Goal: Task Accomplishment & Management: Use online tool/utility

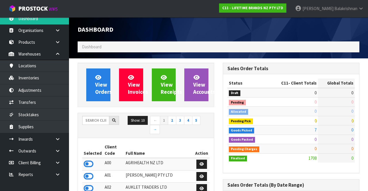
scroll to position [507, 145]
click at [87, 121] on input "text" at bounding box center [95, 120] width 27 height 9
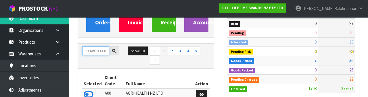
scroll to position [68, 0]
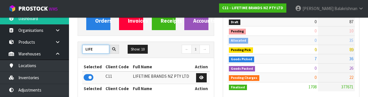
type input "LIFE"
click at [85, 77] on icon at bounding box center [89, 77] width 10 height 9
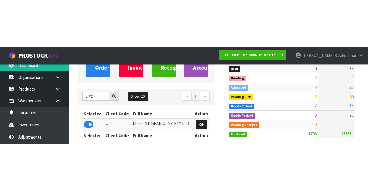
scroll to position [71, 0]
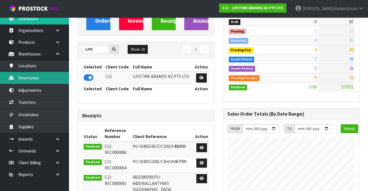
click at [22, 77] on link "Inventories" at bounding box center [34, 78] width 69 height 12
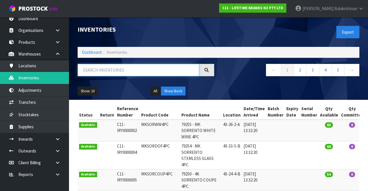
click at [94, 71] on input "text" at bounding box center [139, 70] width 122 height 12
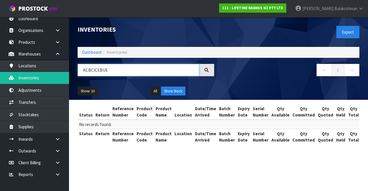
click at [110, 72] on input "KCBCICEBUE" at bounding box center [139, 70] width 122 height 12
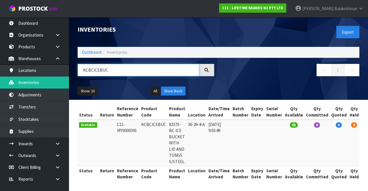
click at [140, 71] on input "KCBCICEBUC" at bounding box center [139, 70] width 122 height 12
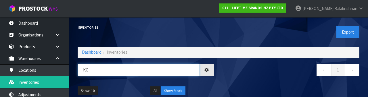
type input "K"
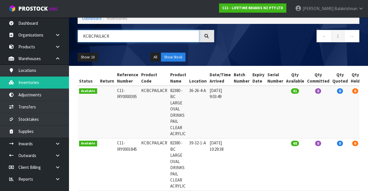
scroll to position [59, 0]
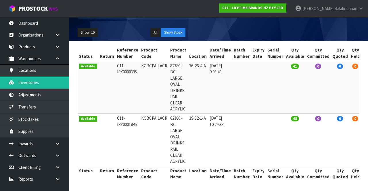
type input "KCBCPAILACR"
copy td "KCBCPAILACR"
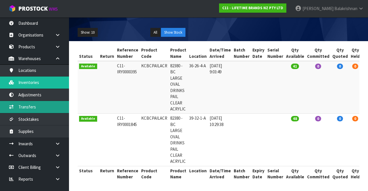
click at [39, 108] on link "Transfers" at bounding box center [34, 107] width 69 height 12
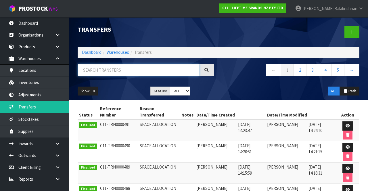
click at [140, 71] on input "text" at bounding box center [139, 70] width 122 height 12
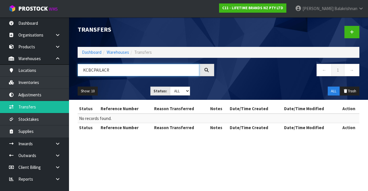
type input "KCBCPAILACR"
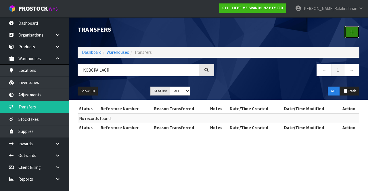
click at [345, 30] on link at bounding box center [352, 32] width 15 height 12
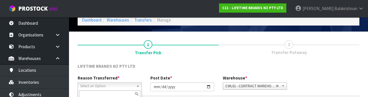
scroll to position [69, 0]
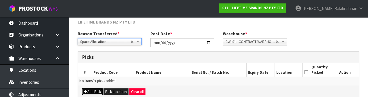
click at [93, 94] on button "Add Pick" at bounding box center [92, 92] width 20 height 7
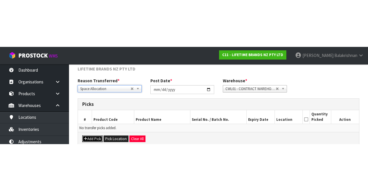
scroll to position [33, 0]
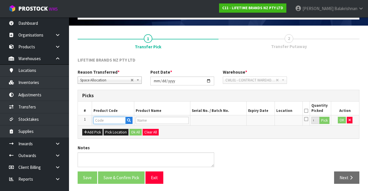
click at [106, 120] on input "text" at bounding box center [110, 120] width 32 height 7
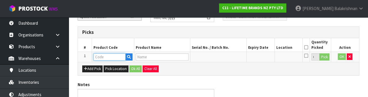
scroll to position [101, 0]
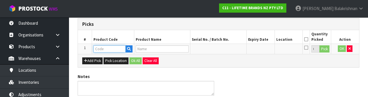
paste input "KCBCPAILACR"
type input "KCBCPAILACR"
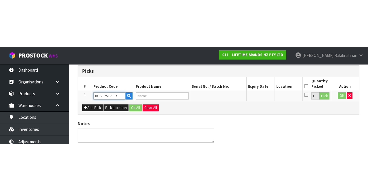
scroll to position [33, 0]
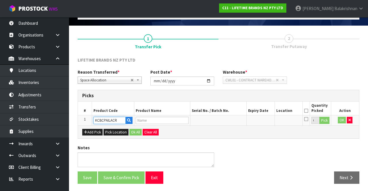
type input "82380 - BC LARGE OVAL DRINKS PAIL CLEAR ACRYLIC"
type input "KCBCPAILACR"
click at [325, 118] on button "Pick" at bounding box center [325, 120] width 10 height 7
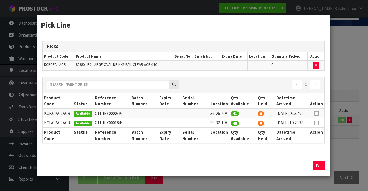
click at [317, 113] on icon at bounding box center [316, 113] width 5 height 0
click at [299, 170] on button "Assign Pick" at bounding box center [300, 165] width 24 height 9
type input "41"
click at [321, 170] on button "Exit" at bounding box center [319, 165] width 12 height 9
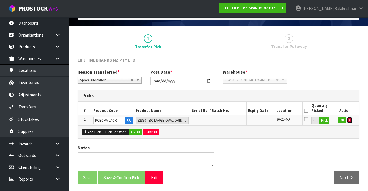
click at [352, 118] on button "button" at bounding box center [350, 120] width 6 height 7
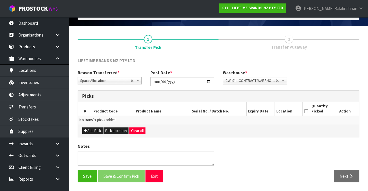
scroll to position [31, 0]
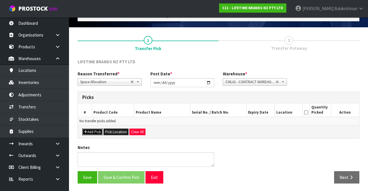
click at [95, 134] on button "Add Pick" at bounding box center [92, 132] width 20 height 7
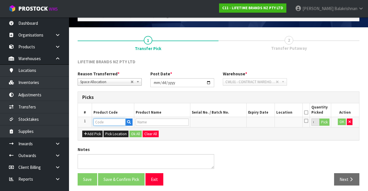
click at [117, 123] on input "text" at bounding box center [110, 122] width 32 height 7
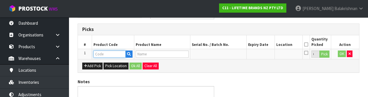
scroll to position [101, 0]
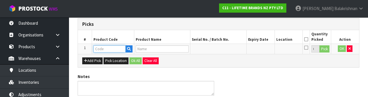
click at [107, 46] on input "text" at bounding box center [110, 48] width 32 height 7
paste input "KCBCPAILACR"
type input "KCBCPAILACR"
type input "82380 - BC LARGE OVAL DRINKS PAIL CLEAR ACRYLIC"
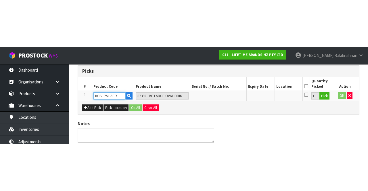
scroll to position [33, 0]
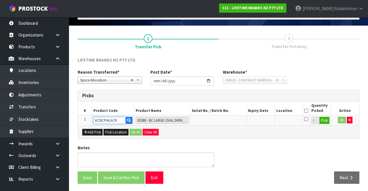
type input "KCBCPAILACR"
click at [326, 120] on button "Pick" at bounding box center [325, 120] width 10 height 7
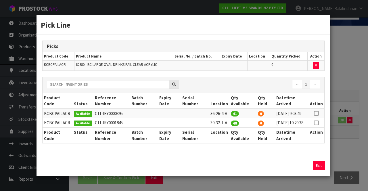
click at [317, 113] on icon at bounding box center [316, 113] width 5 height 0
click at [275, 170] on input "41" at bounding box center [274, 165] width 27 height 9
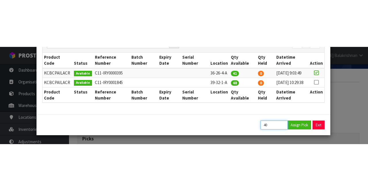
scroll to position [0, 0]
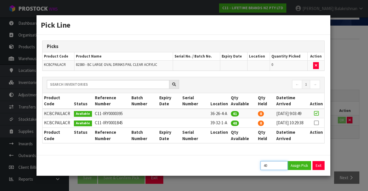
type input "40"
click at [299, 169] on button "Assign Pick" at bounding box center [300, 165] width 24 height 9
type input "40"
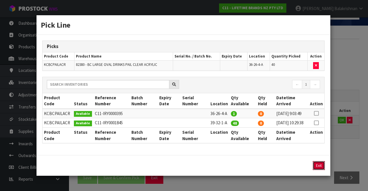
click at [321, 167] on button "Exit" at bounding box center [319, 165] width 12 height 9
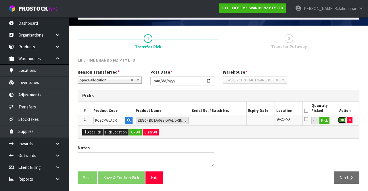
click at [341, 119] on button "OK" at bounding box center [342, 120] width 8 height 7
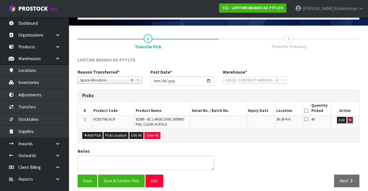
click at [350, 119] on icon "button" at bounding box center [350, 120] width 2 height 4
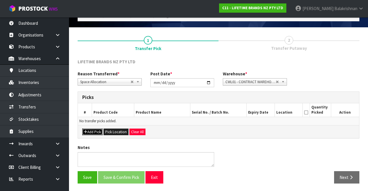
click at [93, 133] on button "Add Pick" at bounding box center [92, 132] width 20 height 7
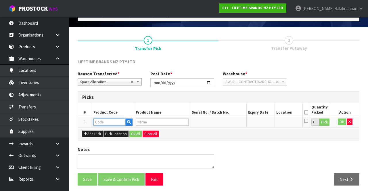
click at [113, 124] on input "text" at bounding box center [110, 122] width 32 height 7
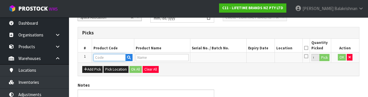
scroll to position [101, 0]
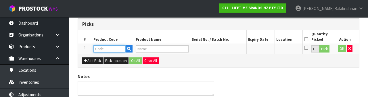
paste input "KCBCPAILACR"
type input "KCBCPAILACR"
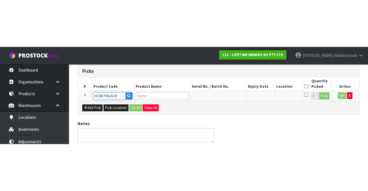
scroll to position [33, 0]
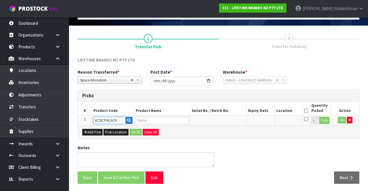
type input "82380 - BC LARGE OVAL DRINKS PAIL CLEAR ACRYLIC"
type input "KCBCPAILACR"
click at [323, 117] on button "Pick" at bounding box center [325, 120] width 10 height 7
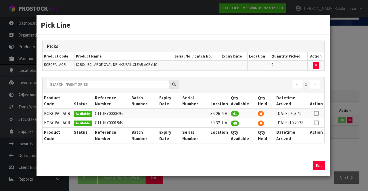
click at [318, 113] on icon at bounding box center [316, 113] width 5 height 0
click at [277, 170] on input "41" at bounding box center [274, 165] width 27 height 9
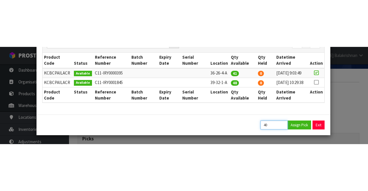
scroll to position [0, 0]
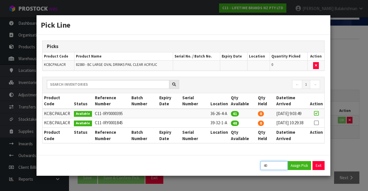
type input "40"
copy td "39-32-1-A"
click at [299, 170] on button "Assign Pick" at bounding box center [300, 165] width 24 height 9
type input "40"
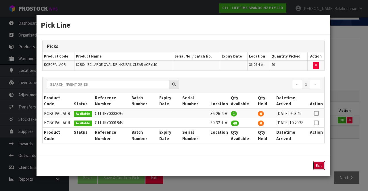
click at [322, 170] on button "Exit" at bounding box center [319, 165] width 12 height 9
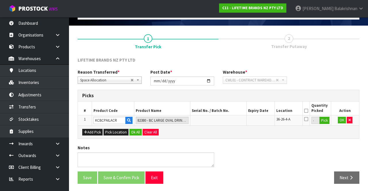
click at [305, 111] on icon at bounding box center [306, 111] width 4 height 0
click at [135, 131] on button "Ok All" at bounding box center [135, 132] width 12 height 7
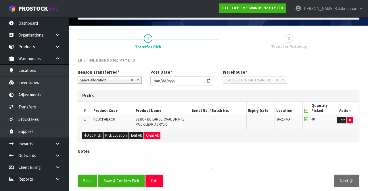
click at [268, 150] on div "Notes" at bounding box center [218, 161] width 291 height 26
click at [125, 177] on button "Save & Confirm Pick" at bounding box center [121, 181] width 47 height 12
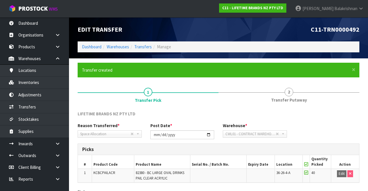
scroll to position [45, 0]
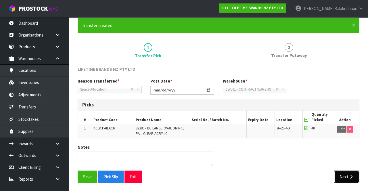
click at [349, 175] on icon "button" at bounding box center [351, 177] width 5 height 4
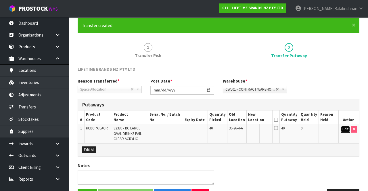
click at [344, 129] on button "Edit" at bounding box center [345, 129] width 9 height 7
click at [257, 128] on input "text" at bounding box center [257, 129] width 16 height 7
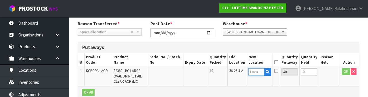
scroll to position [121, 0]
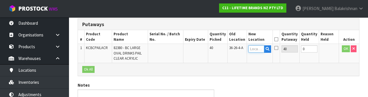
type input "39-32-1-A"
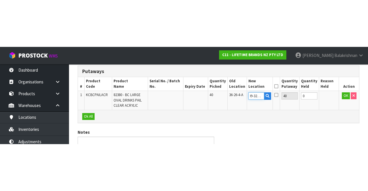
scroll to position [62, 0]
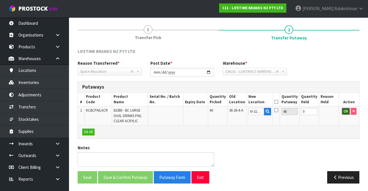
click at [345, 112] on button "OK" at bounding box center [346, 111] width 8 height 7
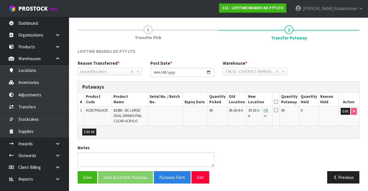
click at [285, 102] on th "Quantity Putaway" at bounding box center [290, 100] width 20 height 14
click at [278, 102] on icon at bounding box center [276, 102] width 4 height 0
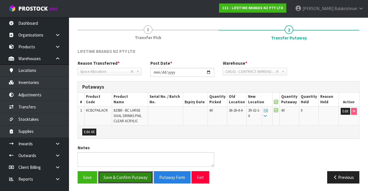
click at [124, 176] on button "Save & Confirm Putaway" at bounding box center [125, 177] width 55 height 12
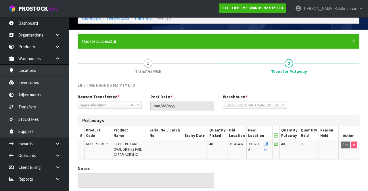
scroll to position [0, 0]
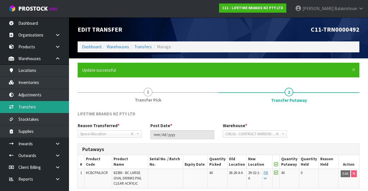
click at [33, 107] on link "Transfers" at bounding box center [34, 107] width 69 height 12
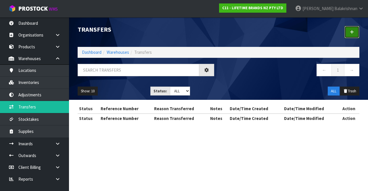
click at [348, 33] on link at bounding box center [352, 32] width 15 height 12
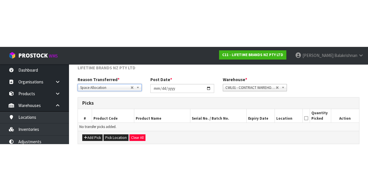
scroll to position [31, 0]
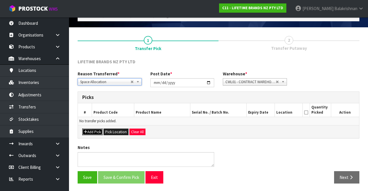
click at [95, 129] on button "Add Pick" at bounding box center [92, 132] width 20 height 7
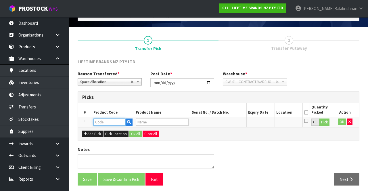
click at [112, 120] on input "text" at bounding box center [110, 122] width 32 height 7
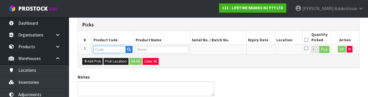
scroll to position [101, 0]
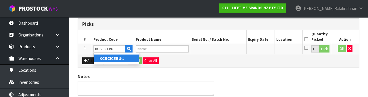
click at [106, 57] on strong "KCBCICEBU" at bounding box center [111, 58] width 22 height 5
type input "KCBCICEBUC"
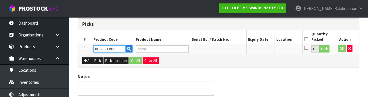
type input "82370 - BC ICE BUCKET WITH LID AND TONGS S/STEEL"
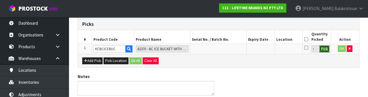
click at [326, 49] on button "Pick" at bounding box center [325, 48] width 10 height 7
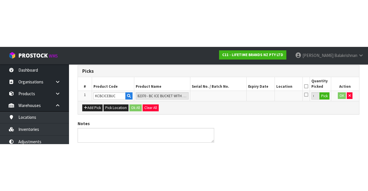
scroll to position [33, 0]
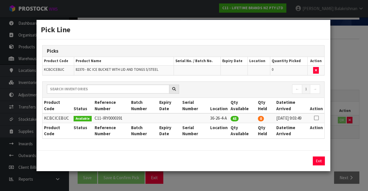
click at [318, 108] on th "Action" at bounding box center [317, 106] width 16 height 16
click at [317, 118] on icon at bounding box center [316, 118] width 5 height 0
click at [302, 163] on button "Assign Pick" at bounding box center [300, 161] width 24 height 9
type input "45"
click at [319, 159] on button "Exit" at bounding box center [319, 161] width 12 height 9
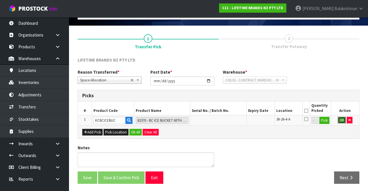
click at [343, 120] on button "OK" at bounding box center [342, 120] width 8 height 7
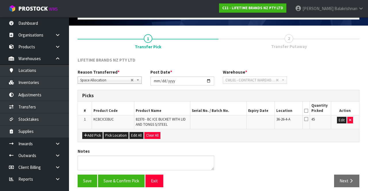
click at [306, 111] on icon at bounding box center [306, 111] width 4 height 0
click at [113, 177] on button "Save & Confirm Pick" at bounding box center [121, 181] width 47 height 12
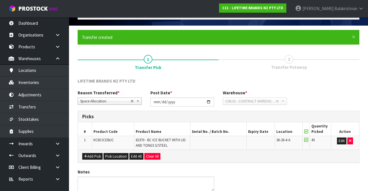
scroll to position [0, 0]
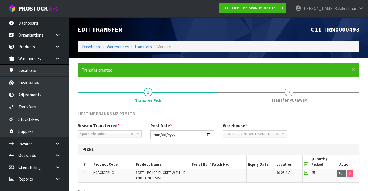
click at [295, 90] on link "2 Transfer Putaway" at bounding box center [289, 94] width 141 height 23
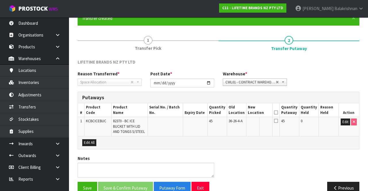
scroll to position [52, 0]
click at [343, 121] on button "Edit" at bounding box center [345, 122] width 9 height 7
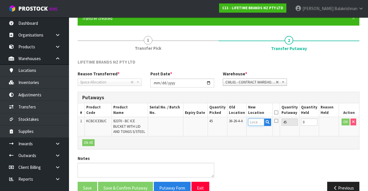
click at [259, 120] on input "text" at bounding box center [256, 122] width 16 height 7
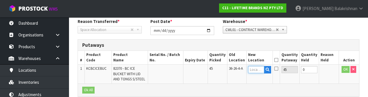
scroll to position [121, 0]
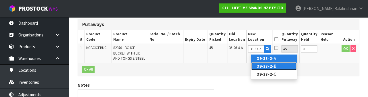
click at [278, 68] on link "39-33-2- B" at bounding box center [273, 66] width 45 height 8
type input "39-33-2-B"
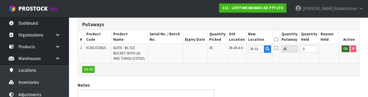
click at [346, 49] on button "OK" at bounding box center [346, 48] width 8 height 7
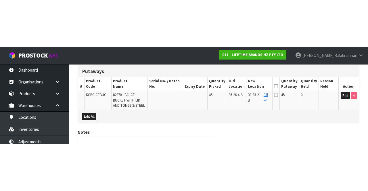
scroll to position [62, 0]
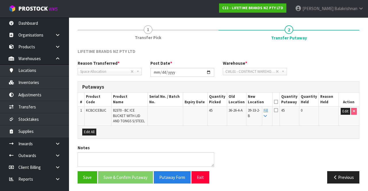
click at [278, 102] on icon at bounding box center [276, 102] width 4 height 0
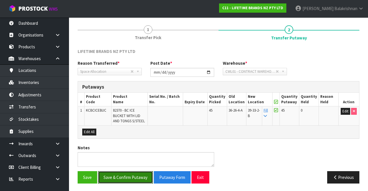
click at [126, 174] on button "Save & Confirm Putaway" at bounding box center [125, 177] width 55 height 12
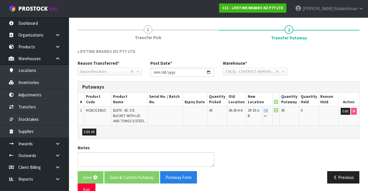
scroll to position [0, 0]
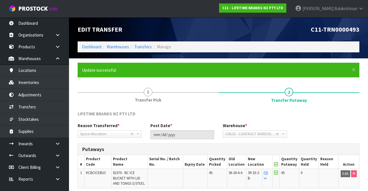
click at [125, 165] on th "Product Name" at bounding box center [130, 162] width 36 height 14
click at [128, 167] on th "Product Name" at bounding box center [130, 162] width 36 height 14
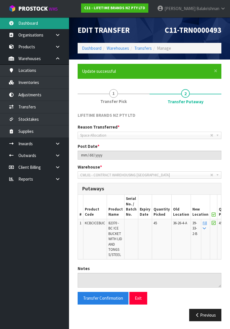
click at [23, 24] on link "Dashboard" at bounding box center [34, 23] width 69 height 12
click at [29, 22] on link "Dashboard" at bounding box center [34, 23] width 69 height 12
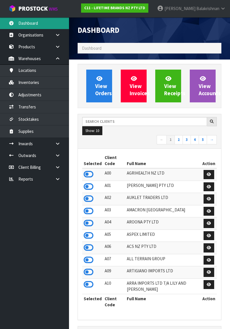
scroll to position [522, 153]
click at [97, 47] on span "Dashboard" at bounding box center [92, 47] width 20 height 5
click at [95, 50] on span "Dashboard" at bounding box center [92, 47] width 20 height 5
click at [97, 47] on span "Dashboard" at bounding box center [92, 47] width 20 height 5
click at [98, 51] on ol "Dashboard" at bounding box center [150, 48] width 144 height 11
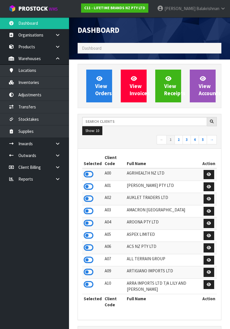
click at [101, 43] on ol "Dashboard" at bounding box center [150, 48] width 144 height 11
click at [188, 47] on ol "Dashboard" at bounding box center [150, 48] width 144 height 11
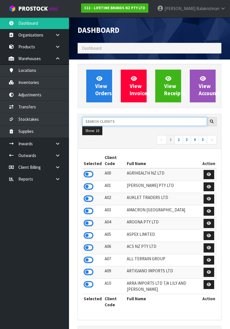
click at [169, 117] on input "text" at bounding box center [144, 121] width 125 height 9
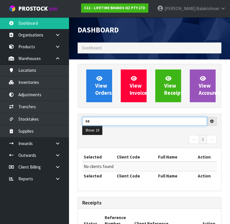
type input "0"
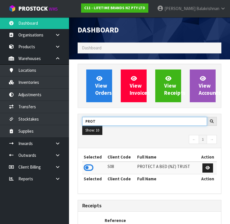
type input "PROT"
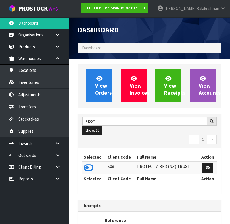
click at [87, 169] on icon at bounding box center [89, 168] width 10 height 9
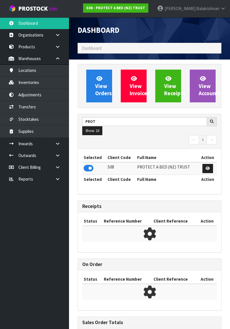
scroll to position [287374, 287599]
click at [175, 186] on div "Selected Client Code Full Name Action S08 PROTECT A BED (NZ) TRUST Selected Cli…" at bounding box center [149, 171] width 135 height 37
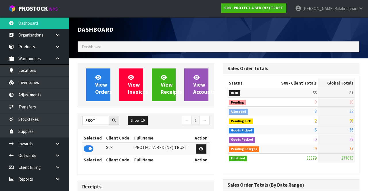
scroll to position [287269, 287606]
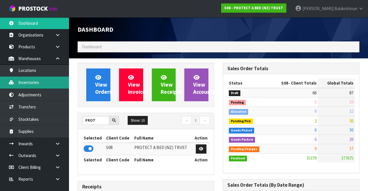
click at [12, 82] on icon at bounding box center [11, 82] width 5 height 4
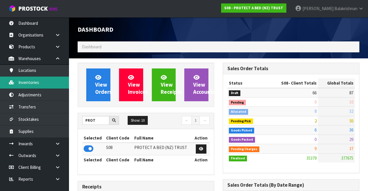
click at [18, 83] on link "Inventories" at bounding box center [34, 83] width 69 height 12
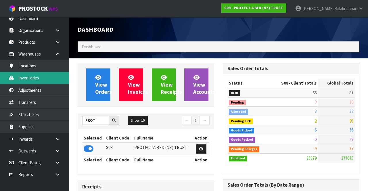
click at [19, 78] on link "Inventories" at bounding box center [34, 78] width 69 height 12
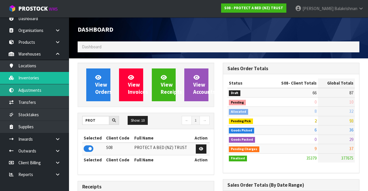
click at [19, 88] on link "Adjustments" at bounding box center [34, 90] width 69 height 12
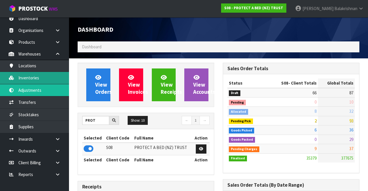
click at [17, 76] on link "Inventories" at bounding box center [34, 78] width 69 height 12
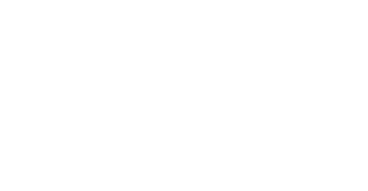
click at [21, 109] on section at bounding box center [184, 95] width 368 height 191
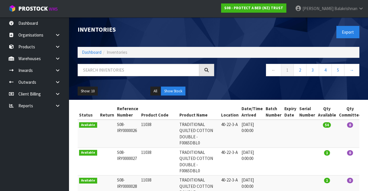
click at [56, 66] on link at bounding box center [60, 70] width 18 height 12
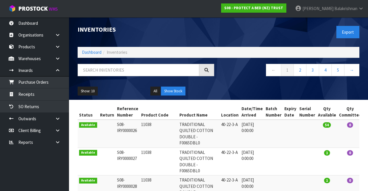
click at [56, 60] on icon at bounding box center [57, 58] width 5 height 4
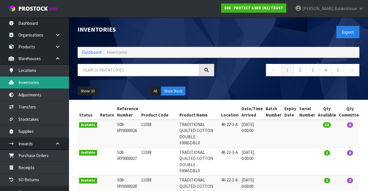
click at [17, 83] on link "Inventories" at bounding box center [34, 83] width 69 height 12
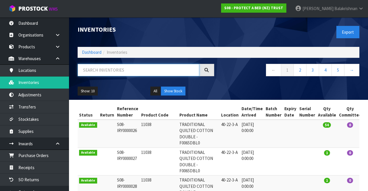
click at [92, 68] on input "text" at bounding box center [139, 70] width 122 height 12
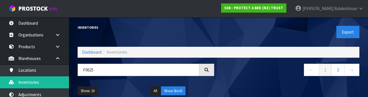
click at [232, 92] on div "Show: 10 5 10 25 50 All Show Stock" at bounding box center [218, 91] width 291 height 18
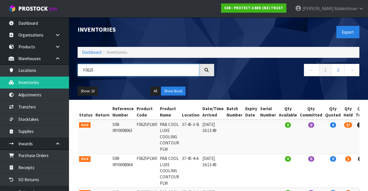
click at [100, 68] on input "F0625" at bounding box center [139, 70] width 122 height 12
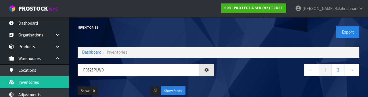
click at [281, 71] on nav "← 1 2 →" at bounding box center [291, 71] width 137 height 14
type input "F0625PLW0"
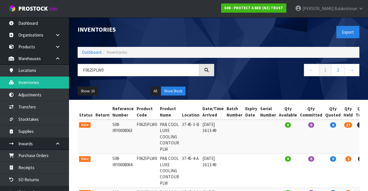
click at [206, 71] on icon at bounding box center [207, 70] width 5 height 5
click at [206, 72] on icon at bounding box center [207, 70] width 5 height 5
click at [206, 71] on icon at bounding box center [207, 70] width 5 height 5
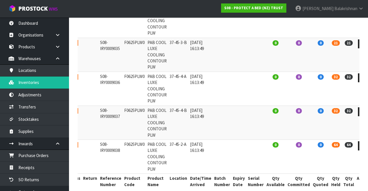
scroll to position [293, 0]
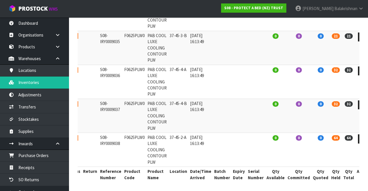
copy td "F0625PLW0"
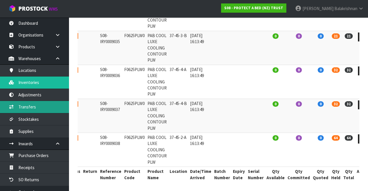
click at [37, 105] on link "Transfers" at bounding box center [34, 107] width 69 height 12
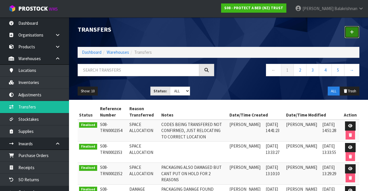
click at [353, 37] on link at bounding box center [352, 32] width 15 height 12
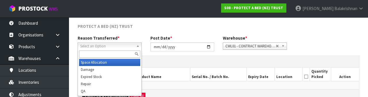
scroll to position [69, 0]
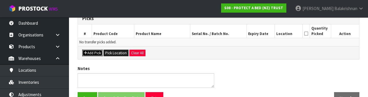
click at [95, 53] on button "Add Pick" at bounding box center [92, 53] width 20 height 7
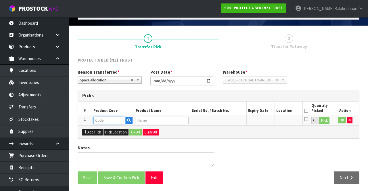
click at [115, 120] on input "text" at bounding box center [110, 120] width 32 height 7
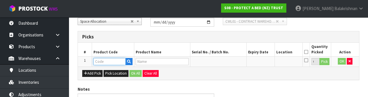
scroll to position [101, 0]
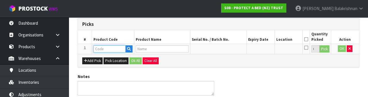
type input "F0625PLW0"
type input "PAB COOL LUXE COOLING CONTOUR PLW"
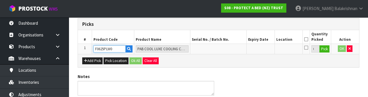
type input "F0625PLW0"
click at [325, 50] on button "Pick" at bounding box center [325, 48] width 10 height 7
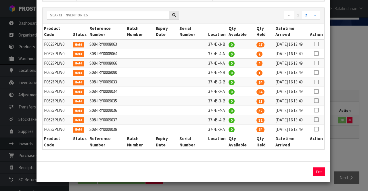
scroll to position [121, 0]
click at [317, 129] on icon at bounding box center [316, 129] width 5 height 0
click at [274, 172] on input "64" at bounding box center [274, 171] width 27 height 9
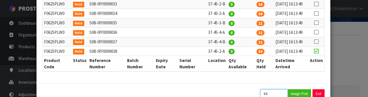
scroll to position [215, 0]
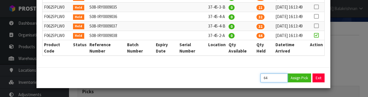
type input "6"
type input "40"
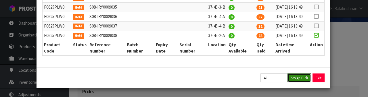
click at [297, 78] on button "Assign Pick" at bounding box center [300, 78] width 24 height 9
type input "40"
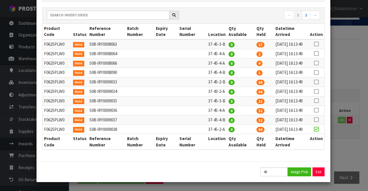
scroll to position [121, 0]
click at [321, 172] on button "Exit" at bounding box center [319, 171] width 12 height 9
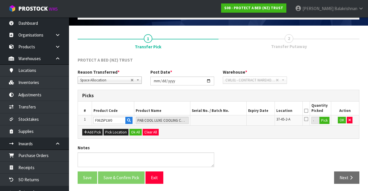
click at [307, 111] on icon at bounding box center [306, 111] width 4 height 0
click at [339, 119] on button "OK" at bounding box center [342, 120] width 8 height 7
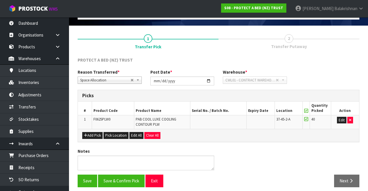
scroll to position [36, 0]
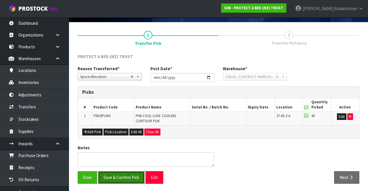
click at [116, 174] on button "Save & Confirm Pick" at bounding box center [121, 177] width 47 height 12
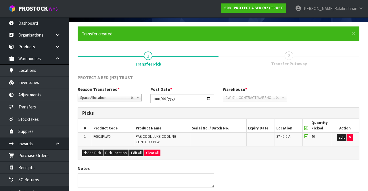
scroll to position [0, 0]
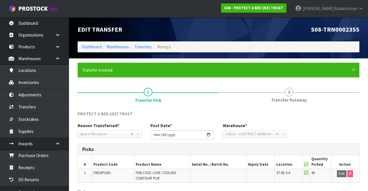
scroll to position [45, 0]
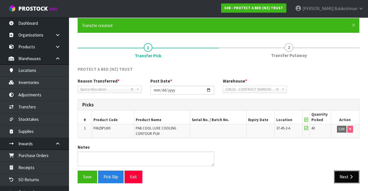
click at [348, 172] on button "Next" at bounding box center [346, 177] width 25 height 12
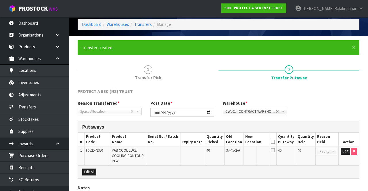
scroll to position [62, 0]
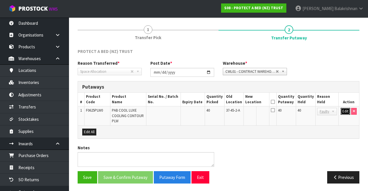
click at [344, 109] on button "Edit" at bounding box center [345, 111] width 9 height 7
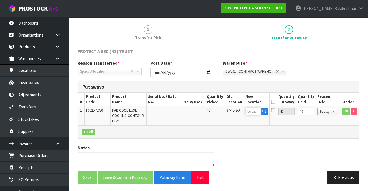
click at [258, 112] on input "text" at bounding box center [254, 111] width 16 height 7
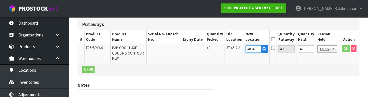
scroll to position [0, 0]
click at [256, 48] on input "4034-1-A" at bounding box center [254, 48] width 16 height 7
type input "40-34-1-A"
click at [344, 51] on button "OK" at bounding box center [346, 48] width 8 height 7
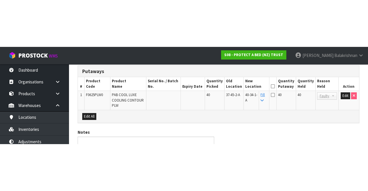
scroll to position [62, 0]
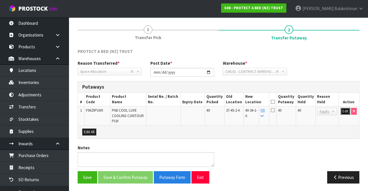
click at [342, 112] on button "Edit" at bounding box center [345, 111] width 9 height 7
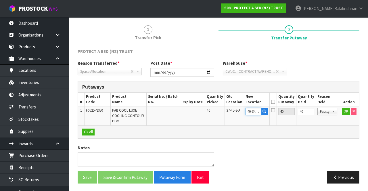
click at [259, 112] on input "40-34-1-A" at bounding box center [254, 111] width 16 height 7
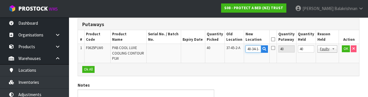
scroll to position [0, 0]
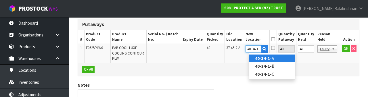
type input "40-34-1-B"
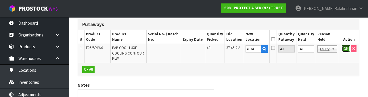
click at [345, 49] on button "OK" at bounding box center [346, 48] width 8 height 7
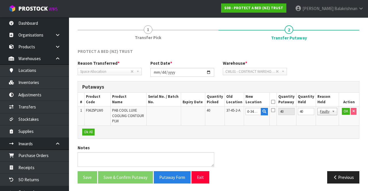
scroll to position [0, 0]
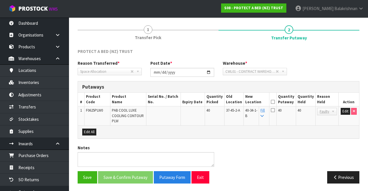
click at [275, 102] on icon at bounding box center [273, 102] width 4 height 0
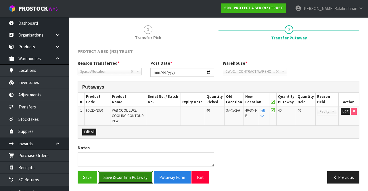
click at [132, 171] on button "Save & Confirm Putaway" at bounding box center [125, 177] width 55 height 12
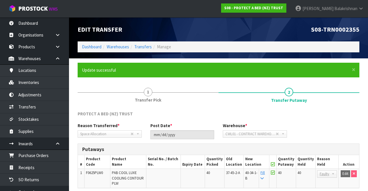
scroll to position [50, 0]
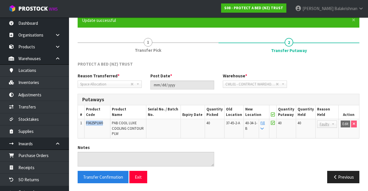
copy span "F0625PLW0"
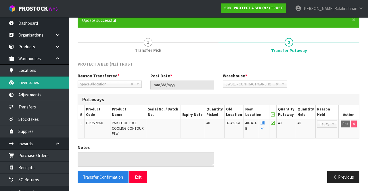
click at [41, 83] on link "Inventories" at bounding box center [34, 83] width 69 height 12
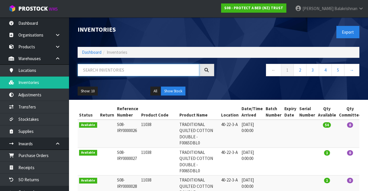
click at [151, 71] on input "text" at bounding box center [139, 70] width 122 height 12
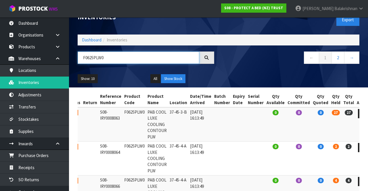
scroll to position [13, 0]
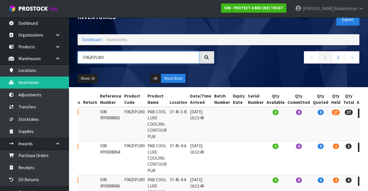
type input "F0625PLW0"
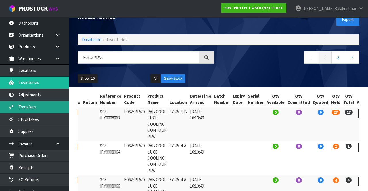
click at [38, 106] on link "Transfers" at bounding box center [34, 107] width 69 height 12
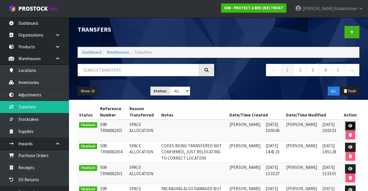
click at [350, 124] on icon at bounding box center [350, 126] width 4 height 4
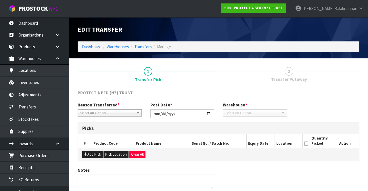
type input "[DATE]"
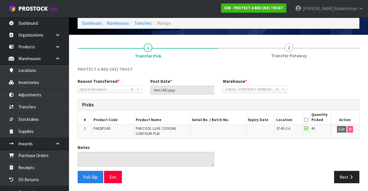
scroll to position [23, 0]
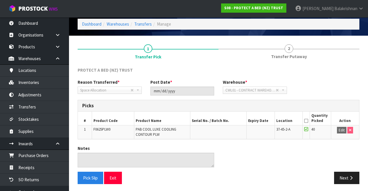
click at [296, 53] on link "2 Transfer Putaway" at bounding box center [289, 51] width 141 height 23
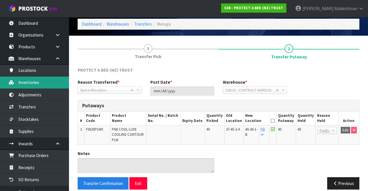
click at [36, 83] on link "Inventories" at bounding box center [34, 83] width 69 height 12
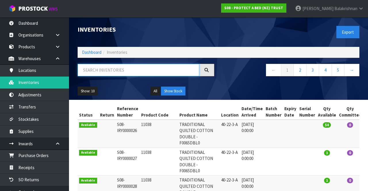
click at [142, 64] on input "text" at bounding box center [139, 70] width 122 height 12
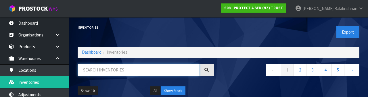
paste input "F0625PLW0"
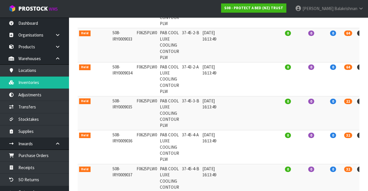
scroll to position [180, 0]
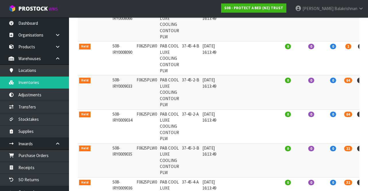
type input "F0625PLW0"
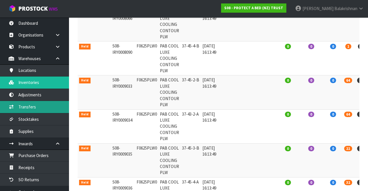
click at [23, 110] on link "Transfers" at bounding box center [34, 107] width 69 height 12
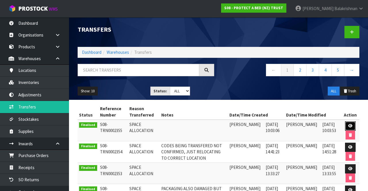
click at [353, 123] on link at bounding box center [350, 125] width 11 height 9
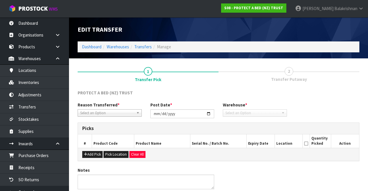
type input "[DATE]"
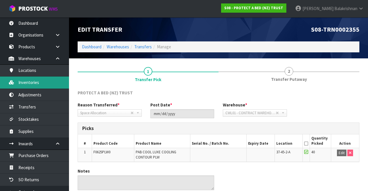
click at [39, 87] on link "Inventories" at bounding box center [34, 83] width 69 height 12
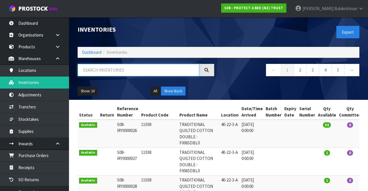
click at [139, 72] on input "text" at bounding box center [139, 70] width 122 height 12
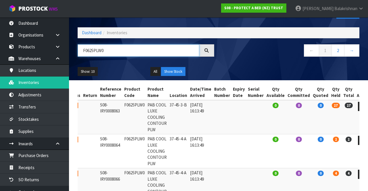
scroll to position [19, 0]
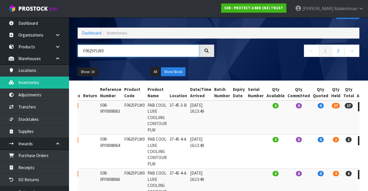
type input "F0625PLW0"
click at [354, 47] on link "→" at bounding box center [351, 51] width 15 height 12
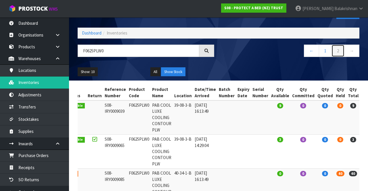
click at [336, 56] on link "2" at bounding box center [338, 51] width 13 height 12
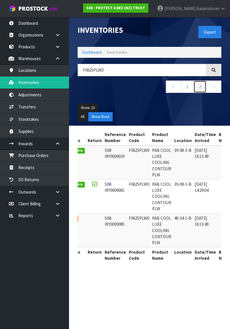
scroll to position [0, 0]
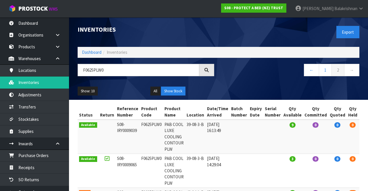
click at [336, 7] on span "Balakrishnan" at bounding box center [346, 8] width 23 height 5
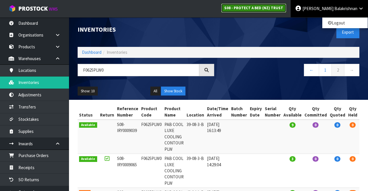
click at [283, 10] on strong "S08 - PROTECT A BED (NZ) TRUST" at bounding box center [253, 7] width 59 height 5
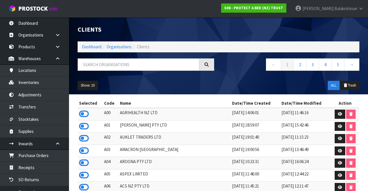
click at [336, 8] on span "Balakrishnan" at bounding box center [346, 8] width 23 height 5
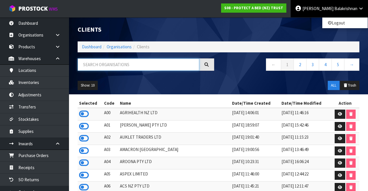
click at [141, 63] on input "text" at bounding box center [139, 64] width 122 height 12
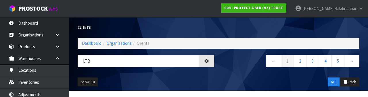
click at [251, 71] on div "← 1 2 3 4 5 →" at bounding box center [291, 64] width 145 height 18
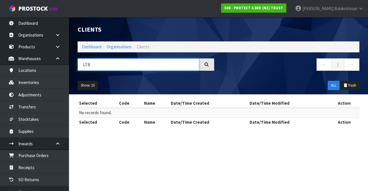
click at [102, 63] on input "LTB" at bounding box center [139, 64] width 122 height 12
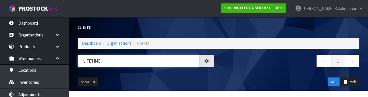
type input "LIFETIME"
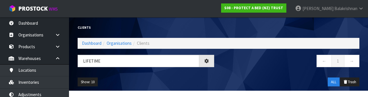
click at [278, 72] on div "← 1 →" at bounding box center [291, 64] width 145 height 18
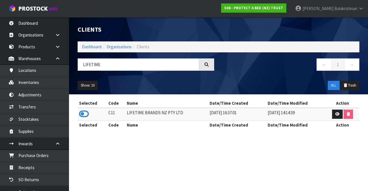
click at [85, 112] on icon at bounding box center [84, 114] width 10 height 9
click at [283, 84] on div "Show: 10 5 10 25 50 ALL Trash" at bounding box center [218, 86] width 291 height 18
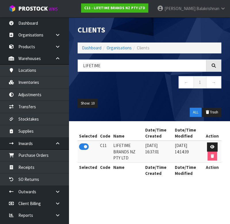
click at [165, 95] on div "Show: 10 5 10 25 50 ALL Trash" at bounding box center [149, 108] width 153 height 27
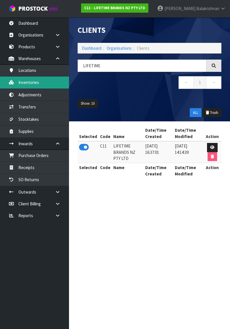
click at [26, 78] on link "Inventories" at bounding box center [34, 83] width 69 height 12
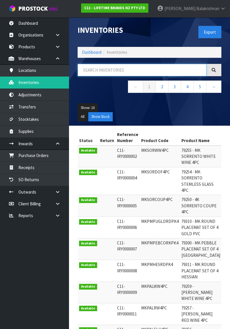
click at [93, 68] on input "text" at bounding box center [142, 70] width 129 height 12
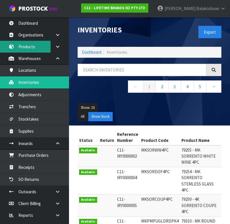
click at [28, 43] on link "Products" at bounding box center [34, 47] width 69 height 12
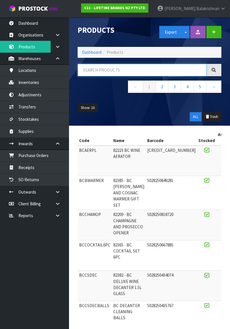
click at [92, 68] on input "text" at bounding box center [142, 70] width 129 height 12
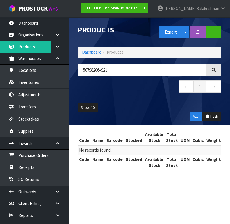
click at [211, 68] on div at bounding box center [214, 70] width 15 height 12
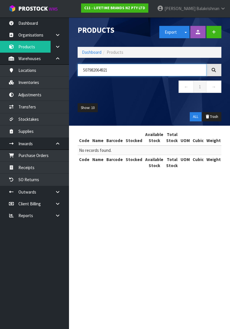
click at [144, 71] on input "507982064921" at bounding box center [142, 70] width 129 height 12
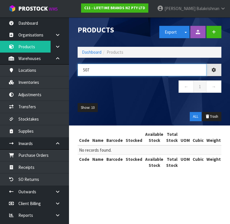
type input "50"
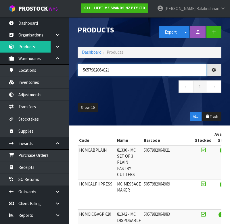
type input "5057982064921"
click at [163, 108] on ul "Show: 10 5 10 25 50" at bounding box center [150, 107] width 144 height 9
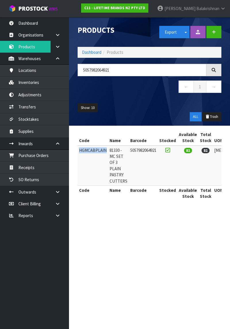
copy td "HGMCABPLAIN"
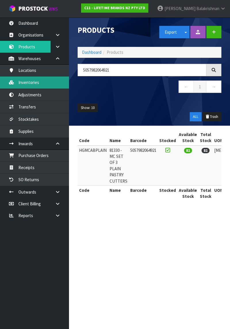
click at [25, 85] on link "Inventories" at bounding box center [34, 83] width 69 height 12
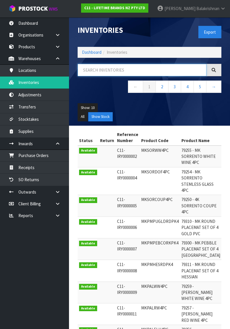
paste input "HGMCABPLAIN"
click at [212, 65] on div at bounding box center [214, 70] width 15 height 12
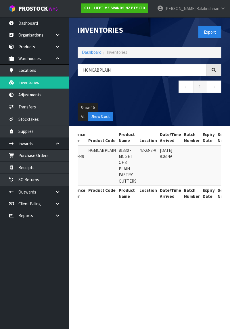
scroll to position [0, 53]
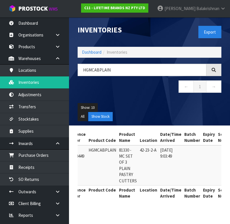
click at [127, 99] on div "Show: 10 5 10 25 50 All Show Stock" at bounding box center [149, 112] width 153 height 27
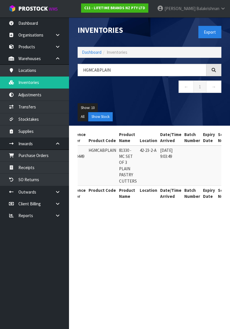
click at [150, 55] on ol "Dashboard Inventories" at bounding box center [150, 52] width 144 height 11
click at [134, 73] on input "HGMCABPLAIN" at bounding box center [142, 70] width 129 height 12
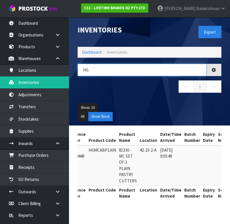
type input "H"
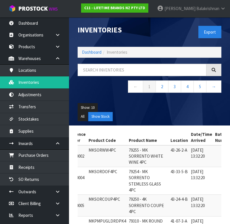
click at [102, 90] on nav "← 1 2 3 4 5 →" at bounding box center [150, 88] width 144 height 14
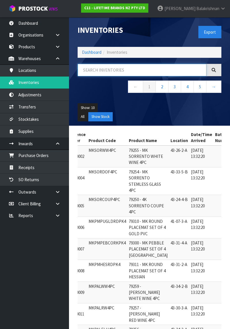
paste input "HGMCABPLAIN"
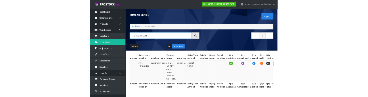
scroll to position [0, 20]
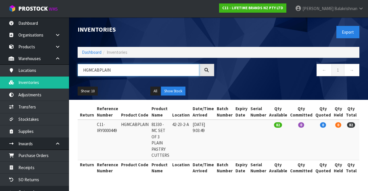
click at [123, 68] on input "HGMCABPLAIN" at bounding box center [139, 70] width 122 height 12
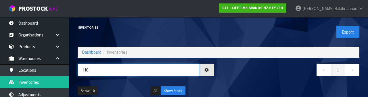
type input "H"
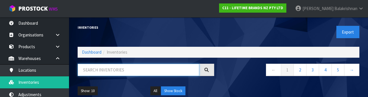
click at [94, 71] on input "text" at bounding box center [139, 70] width 122 height 12
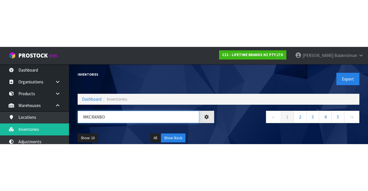
scroll to position [0, 1]
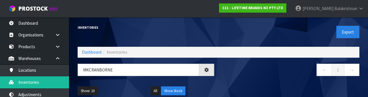
click at [269, 68] on nav "← 1 →" at bounding box center [291, 71] width 137 height 14
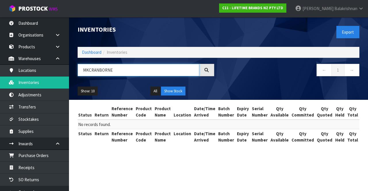
click at [117, 72] on input "MKCRANBORNE" at bounding box center [139, 70] width 122 height 12
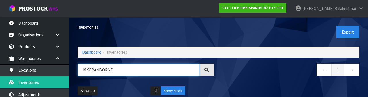
click at [88, 69] on input "MKCRANBORNE" at bounding box center [139, 70] width 122 height 12
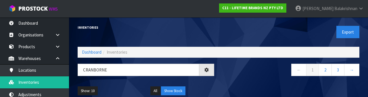
click at [260, 61] on div "Inventories Export Dashboard Inventories CRANBORNE ← 1 2 3 → Show: 10 5 10 25 5…" at bounding box center [218, 58] width 291 height 83
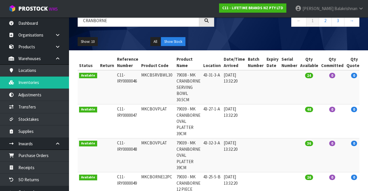
scroll to position [50, 0]
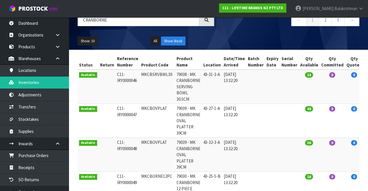
copy td "MKCBSRVBWL30"
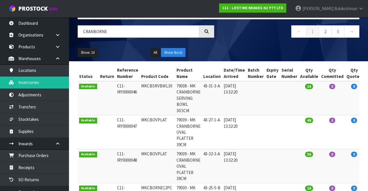
scroll to position [39, 0]
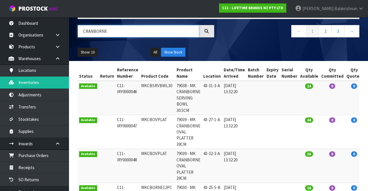
click at [112, 28] on input "CRANBORNE" at bounding box center [139, 31] width 122 height 12
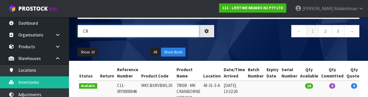
type input "C"
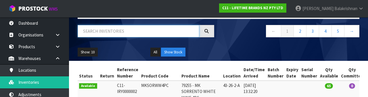
click at [94, 33] on input "text" at bounding box center [139, 31] width 122 height 12
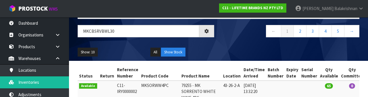
click at [247, 46] on div "Show: 10 5 10 25 50 All Show Stock" at bounding box center [218, 52] width 291 height 18
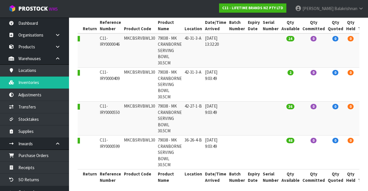
scroll to position [0, 0]
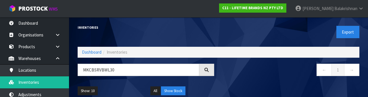
click at [162, 29] on h1 "Inventories" at bounding box center [146, 27] width 137 height 3
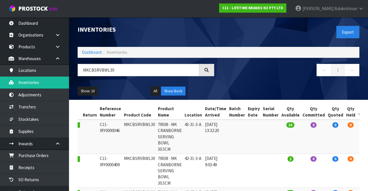
click at [295, 35] on div "Export" at bounding box center [291, 32] width 145 height 30
click at [120, 70] on input "MKCBSRVBWL30" at bounding box center [139, 70] width 122 height 12
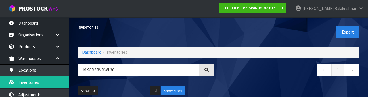
click at [263, 66] on nav "← 1 →" at bounding box center [291, 71] width 137 height 14
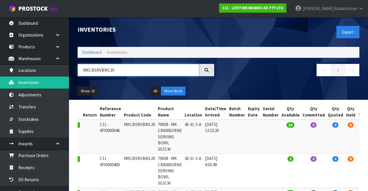
click at [160, 67] on input "MKCBSRVBWL30" at bounding box center [139, 70] width 122 height 12
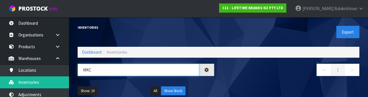
type input "MK"
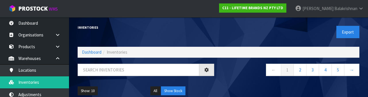
click at [233, 82] on div "Show: 10 5 10 25 50 All Show Stock" at bounding box center [218, 91] width 291 height 18
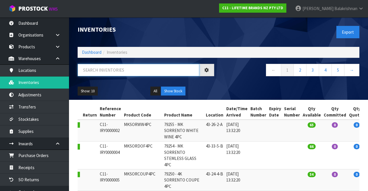
click at [166, 72] on input "text" at bounding box center [139, 70] width 122 height 12
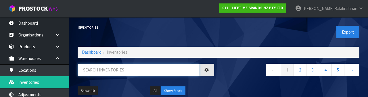
type input "N"
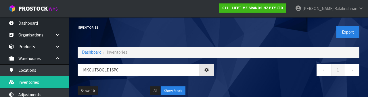
click at [247, 75] on nav "← 1 →" at bounding box center [291, 71] width 137 height 14
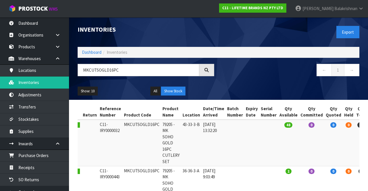
click at [209, 70] on div at bounding box center [206, 70] width 15 height 12
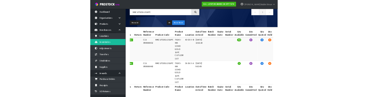
scroll to position [0, 29]
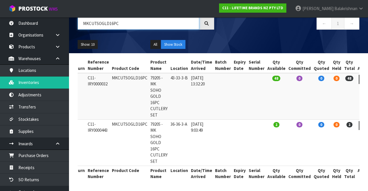
click at [130, 22] on input "MKCUTSOGLD16PC" at bounding box center [139, 23] width 122 height 12
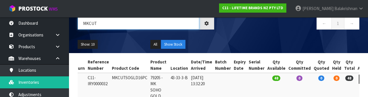
type input "MKCU"
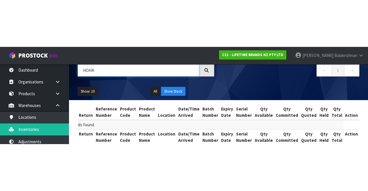
scroll to position [0, 1]
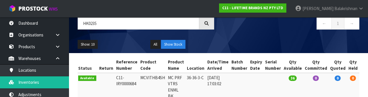
click at [239, 45] on div "Show: 10 5 10 25 50 All Show Stock" at bounding box center [218, 45] width 291 height 18
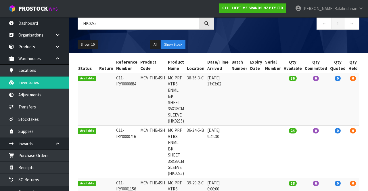
click at [217, 26] on div "HK0235" at bounding box center [145, 25] width 145 height 17
click at [213, 21] on div at bounding box center [206, 23] width 15 height 12
click at [199, 27] on input "HK0235" at bounding box center [139, 23] width 122 height 12
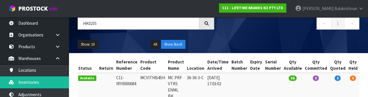
click at [243, 36] on div "Show: 10 5 10 25 50 All Show Stock" at bounding box center [218, 45] width 291 height 18
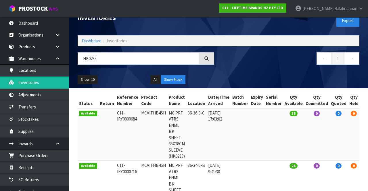
scroll to position [14, 0]
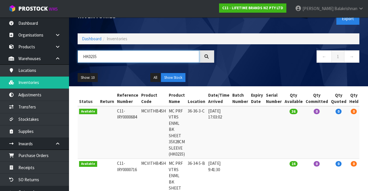
click at [109, 58] on input "HK0235" at bounding box center [139, 56] width 122 height 12
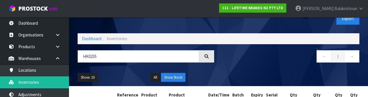
click at [295, 63] on nav "← 1 →" at bounding box center [291, 57] width 137 height 14
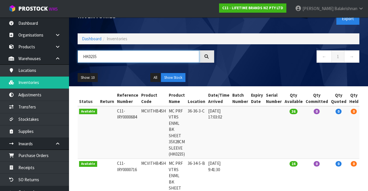
click at [108, 58] on input "HK0235" at bounding box center [139, 56] width 122 height 12
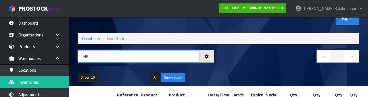
type input "H"
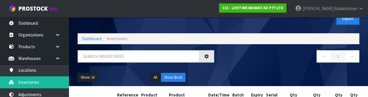
click at [288, 60] on nav "← 1 →" at bounding box center [291, 57] width 137 height 14
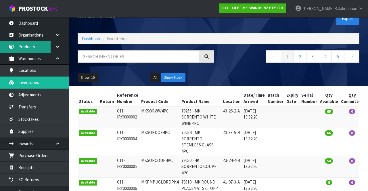
click at [18, 44] on link "Products" at bounding box center [34, 47] width 69 height 12
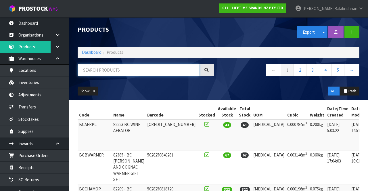
click at [94, 71] on input "text" at bounding box center [139, 70] width 122 height 12
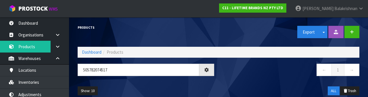
click at [247, 75] on nav "← 1 →" at bounding box center [291, 71] width 137 height 14
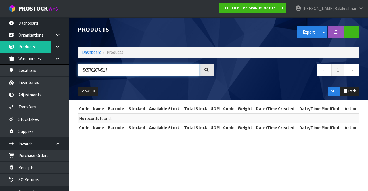
click at [93, 73] on input "505782074517" at bounding box center [139, 70] width 122 height 12
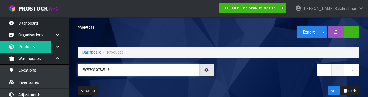
type input "5057982074517"
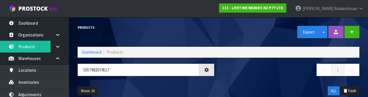
click at [262, 70] on nav "← 1 →" at bounding box center [291, 71] width 137 height 14
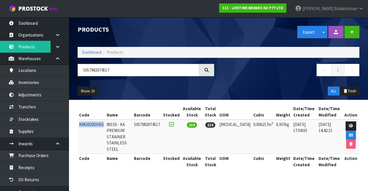
copy td "KMG010OHSS"
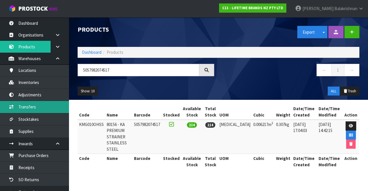
click at [19, 111] on link "Transfers" at bounding box center [34, 107] width 69 height 12
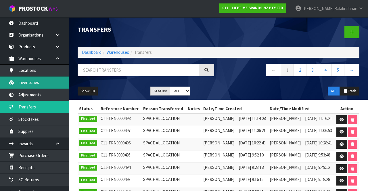
click at [24, 84] on link "Inventories" at bounding box center [34, 83] width 69 height 12
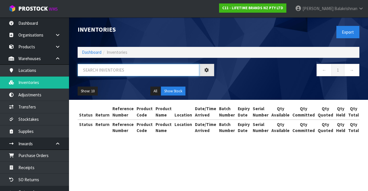
click at [102, 70] on input "text" at bounding box center [139, 70] width 122 height 12
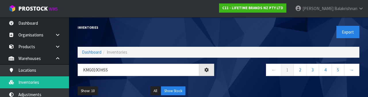
click at [236, 83] on div "Show: 10 5 10 25 50 All Show Stock" at bounding box center [218, 91] width 291 height 18
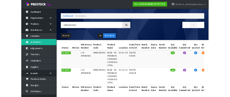
scroll to position [21, 0]
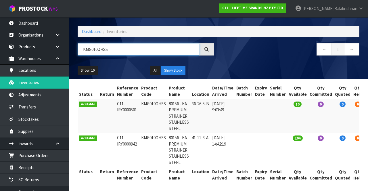
click at [133, 48] on input "KMG010OHSS" at bounding box center [139, 49] width 122 height 12
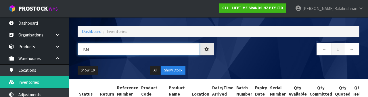
type input "K"
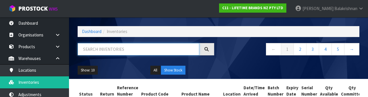
click at [115, 47] on input "text" at bounding box center [139, 49] width 122 height 12
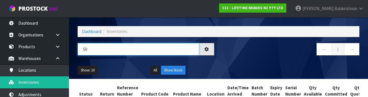
type input "5"
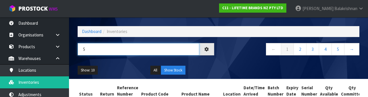
type input "5"
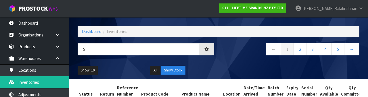
click at [289, 62] on div "Show: 10 5 10 25 50 All Show Stock" at bounding box center [218, 71] width 291 height 18
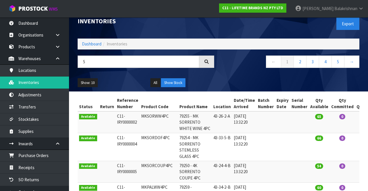
scroll to position [8, 0]
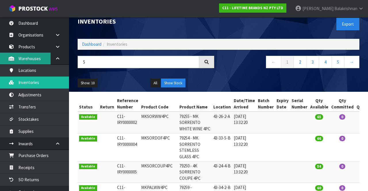
click at [28, 53] on link "Warehouses" at bounding box center [34, 59] width 69 height 12
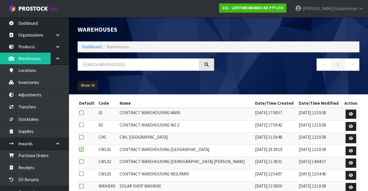
click at [19, 45] on div "Warehouses Dashboard Warehouses ← 1 → Show: 10 5 10 25 50 Default Code Name Dat…" at bounding box center [184, 106] width 368 height 213
click at [18, 47] on link "Products" at bounding box center [34, 47] width 69 height 12
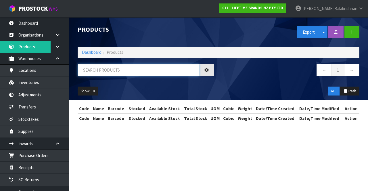
click at [106, 71] on input "text" at bounding box center [139, 70] width 122 height 12
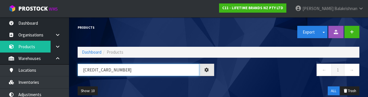
type input "5057982064938"
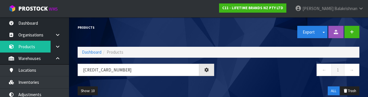
click at [255, 76] on nav "← 1 →" at bounding box center [291, 71] width 137 height 14
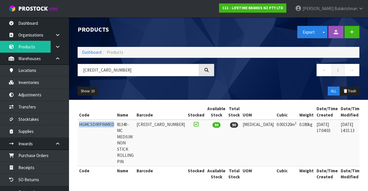
copy td "HGMCSDIRPINMED"
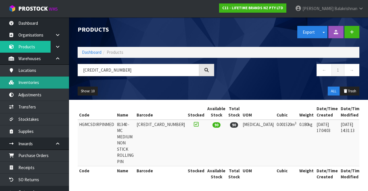
click at [24, 83] on link "Inventories" at bounding box center [34, 83] width 69 height 12
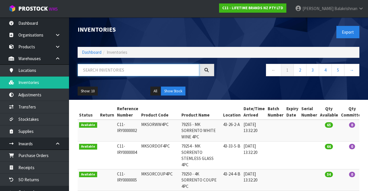
click at [105, 68] on input "text" at bounding box center [139, 70] width 122 height 12
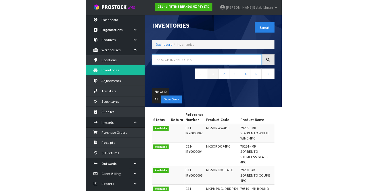
scroll to position [0, 23]
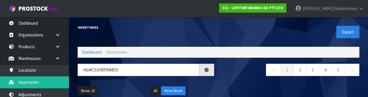
click at [210, 74] on div at bounding box center [206, 70] width 15 height 12
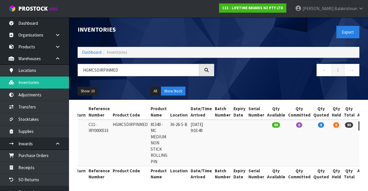
scroll to position [0, 0]
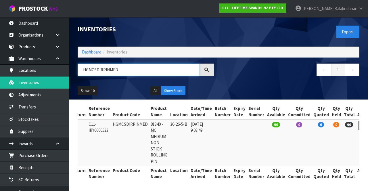
click at [123, 70] on input "HGMCSDIRPINMED" at bounding box center [139, 70] width 122 height 12
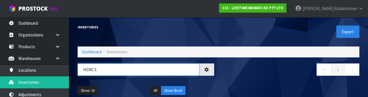
type input "HGMC"
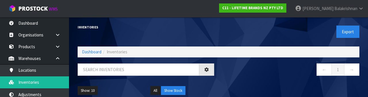
click at [251, 71] on nav "← 1 →" at bounding box center [291, 71] width 137 height 14
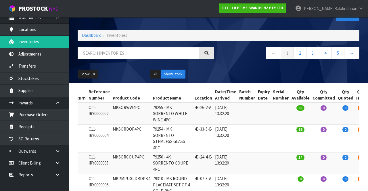
scroll to position [24, 0]
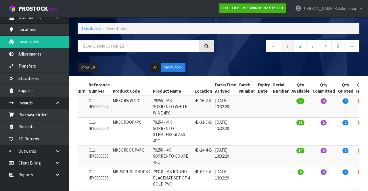
click at [56, 104] on link at bounding box center [60, 103] width 18 height 12
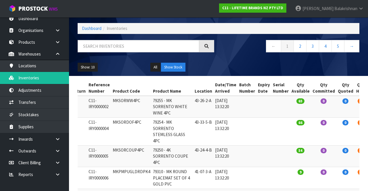
click at [56, 135] on link at bounding box center [60, 139] width 18 height 12
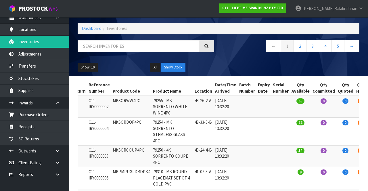
scroll to position [41, 0]
click at [53, 103] on link at bounding box center [60, 103] width 18 height 12
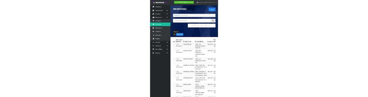
scroll to position [0, 0]
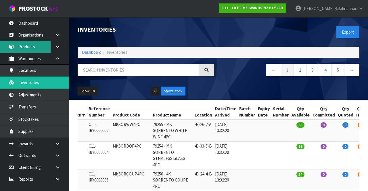
click at [12, 49] on link "Products" at bounding box center [34, 47] width 69 height 12
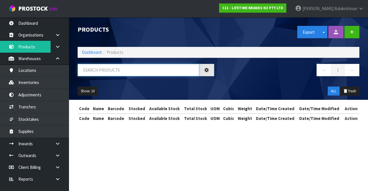
click at [103, 70] on input "text" at bounding box center [139, 70] width 122 height 12
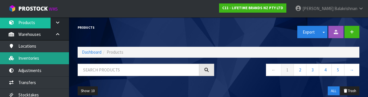
click at [15, 55] on link "Inventories" at bounding box center [34, 58] width 69 height 12
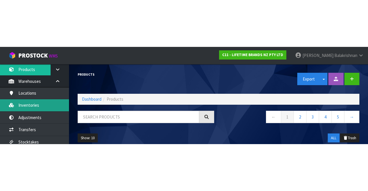
scroll to position [5, 0]
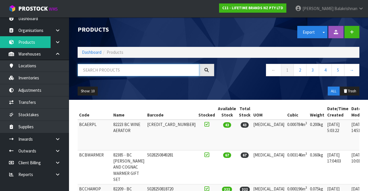
click at [94, 72] on input "text" at bounding box center [139, 70] width 122 height 12
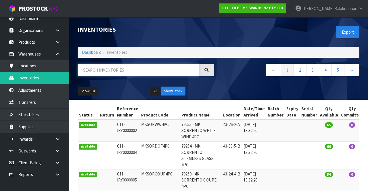
click at [107, 75] on input "text" at bounding box center [139, 70] width 122 height 12
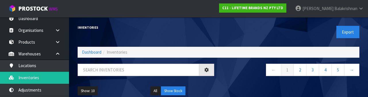
click at [247, 76] on nav "← 1 2 3 4 5 →" at bounding box center [291, 71] width 137 height 14
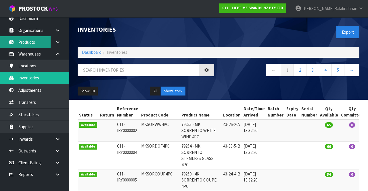
click at [19, 42] on link "Products" at bounding box center [34, 42] width 69 height 12
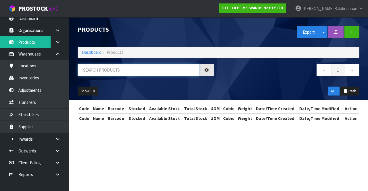
click at [100, 70] on input "text" at bounding box center [139, 70] width 122 height 12
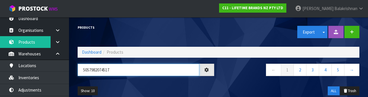
type input "5057982074517"
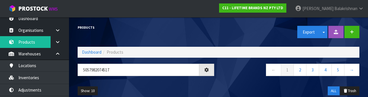
click at [247, 76] on nav "← 1 2 3 4 5 →" at bounding box center [291, 71] width 137 height 14
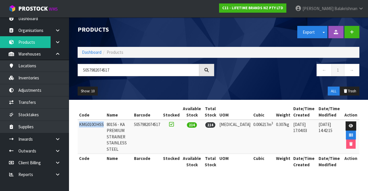
copy td "KMG010OHSS"
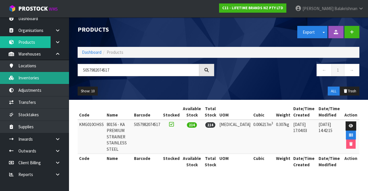
click at [18, 81] on link "Inventories" at bounding box center [34, 78] width 69 height 12
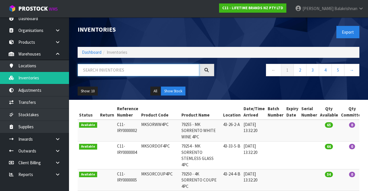
click at [94, 71] on input "text" at bounding box center [139, 70] width 122 height 12
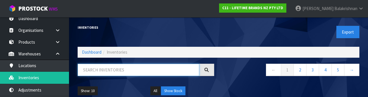
click at [95, 71] on input "text" at bounding box center [139, 70] width 122 height 12
type input "KMG010OHSS"
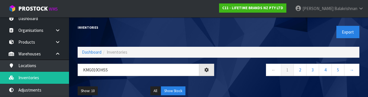
click at [242, 77] on nav "← 1 2 3 4 5 →" at bounding box center [291, 71] width 137 height 14
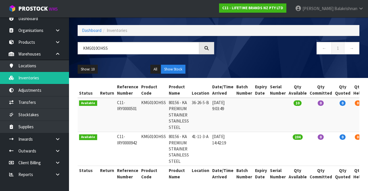
copy td "KMG010OHSS"
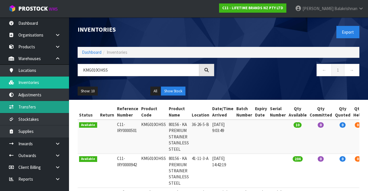
click at [11, 105] on icon at bounding box center [11, 107] width 5 height 4
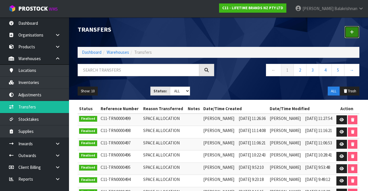
click at [351, 30] on icon at bounding box center [352, 32] width 4 height 4
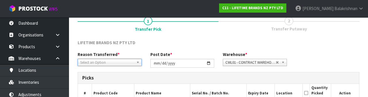
scroll to position [48, 0]
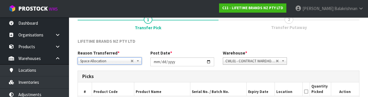
click at [332, 45] on div "LIFETIME BRANDS NZ PTY LTD" at bounding box center [218, 44] width 291 height 12
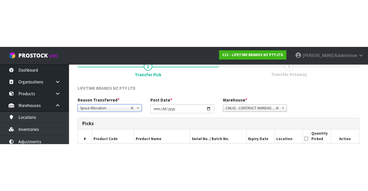
scroll to position [31, 0]
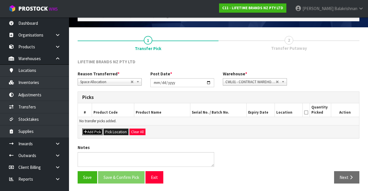
click at [89, 133] on button "Add Pick" at bounding box center [92, 132] width 20 height 7
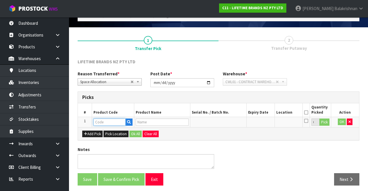
click at [103, 123] on input "text" at bounding box center [110, 122] width 32 height 7
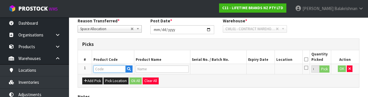
scroll to position [101, 0]
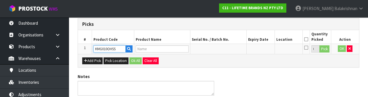
type input "KMG010OHSS"
click at [301, 74] on div "Notes" at bounding box center [218, 87] width 291 height 26
type input "80156 - KA PREMIUM STRAINER STAINLESS STEEL"
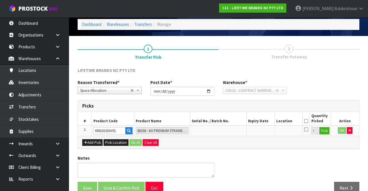
scroll to position [33, 0]
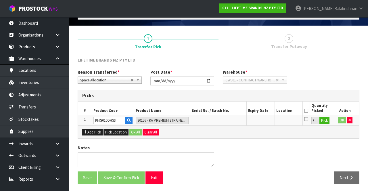
click at [294, 48] on span "Transfer Putaway" at bounding box center [289, 46] width 36 height 6
click at [293, 44] on span "Transfer Putaway" at bounding box center [289, 46] width 36 height 6
click at [328, 121] on button "Pick" at bounding box center [325, 120] width 10 height 7
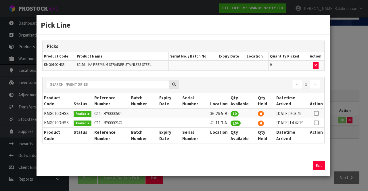
click at [318, 113] on icon at bounding box center [316, 113] width 5 height 0
copy td "41-11-3"
click at [302, 170] on button "Assign Pick" at bounding box center [300, 165] width 24 height 9
type input "10"
click at [322, 170] on button "Exit" at bounding box center [319, 165] width 12 height 9
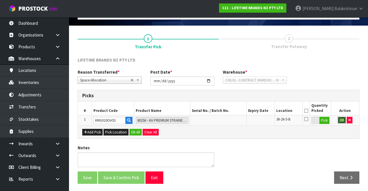
click at [341, 118] on button "OK" at bounding box center [342, 120] width 8 height 7
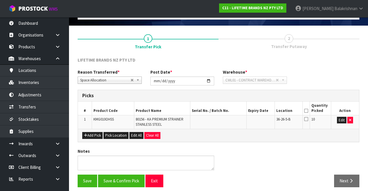
click at [307, 111] on icon at bounding box center [306, 111] width 4 height 0
click at [117, 181] on button "Save & Confirm Pick" at bounding box center [121, 181] width 47 height 12
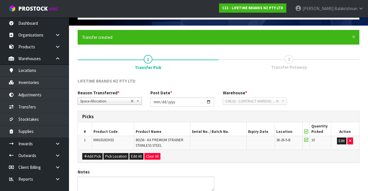
scroll to position [0, 0]
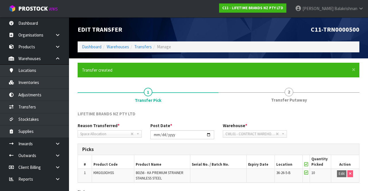
scroll to position [45, 0]
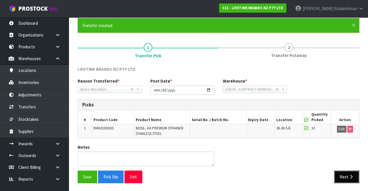
click at [342, 173] on button "Next" at bounding box center [346, 177] width 25 height 12
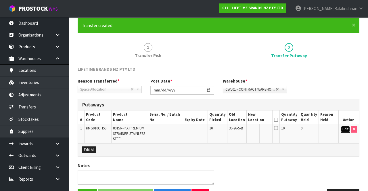
click at [347, 132] on button "Edit" at bounding box center [345, 129] width 9 height 7
click at [259, 127] on input "text" at bounding box center [257, 129] width 16 height 7
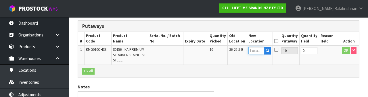
scroll to position [121, 0]
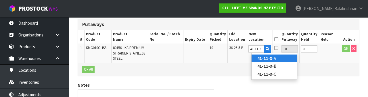
click at [264, 59] on strong "41-11-3" at bounding box center [265, 58] width 15 height 5
type input "41-11-3-A"
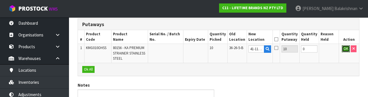
click at [347, 48] on button "OK" at bounding box center [346, 48] width 8 height 7
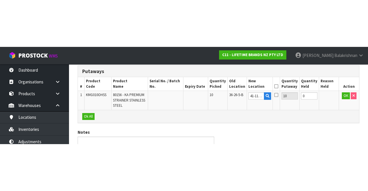
scroll to position [62, 0]
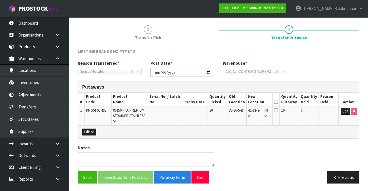
click at [285, 98] on th "Quantity Putaway" at bounding box center [290, 100] width 20 height 14
click at [278, 102] on icon at bounding box center [276, 102] width 4 height 0
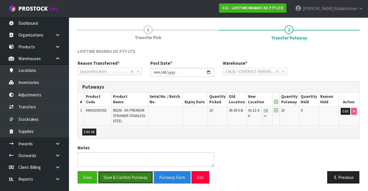
click at [133, 176] on button "Save & Confirm Putaway" at bounding box center [125, 177] width 55 height 12
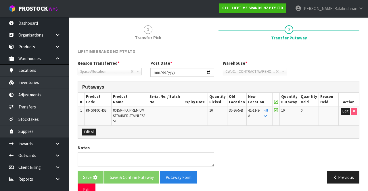
scroll to position [0, 0]
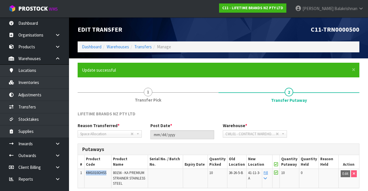
copy span "KMG010OHSS"
click at [139, 48] on link "Transfers" at bounding box center [143, 46] width 18 height 5
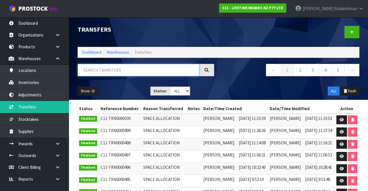
click at [106, 69] on input "text" at bounding box center [139, 70] width 122 height 12
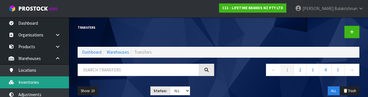
click at [25, 86] on link "Inventories" at bounding box center [34, 83] width 69 height 12
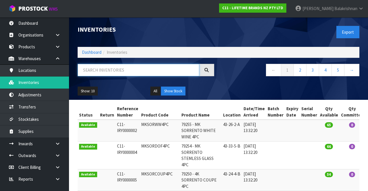
click at [89, 70] on input "text" at bounding box center [139, 70] width 122 height 12
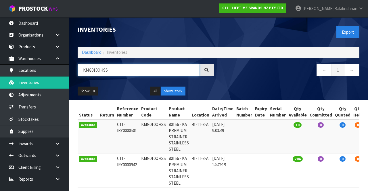
type input "KMG010OHSS"
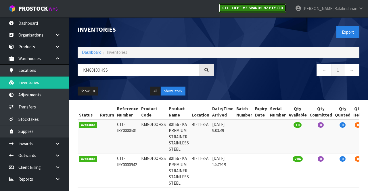
click at [283, 9] on strong "C11 - LIFETIME BRANDS NZ PTY LTD" at bounding box center [252, 7] width 61 height 5
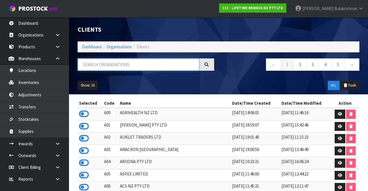
click at [95, 69] on input "text" at bounding box center [139, 64] width 122 height 12
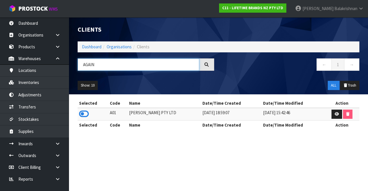
type input "AGAIN"
click at [87, 114] on icon at bounding box center [84, 114] width 10 height 9
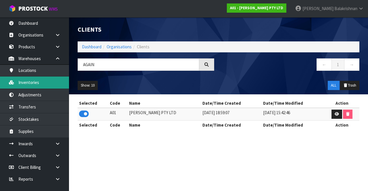
click at [42, 83] on link "Inventories" at bounding box center [34, 83] width 69 height 12
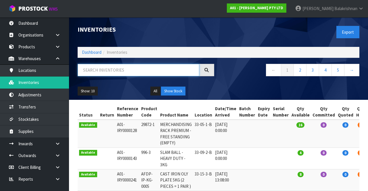
click at [117, 71] on input "text" at bounding box center [139, 70] width 122 height 12
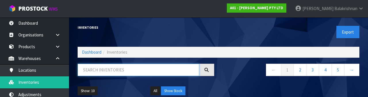
click at [131, 72] on input "text" at bounding box center [139, 70] width 122 height 12
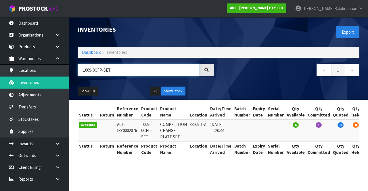
type input "1009-0CFP-SET"
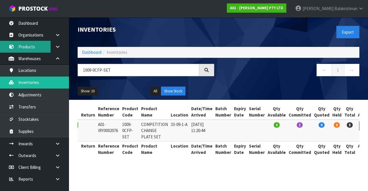
click at [39, 48] on link "Products" at bounding box center [34, 47] width 69 height 12
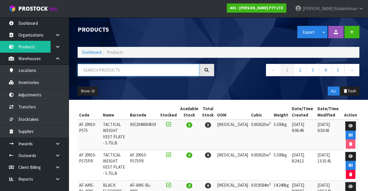
click at [122, 68] on input "text" at bounding box center [139, 70] width 122 height 12
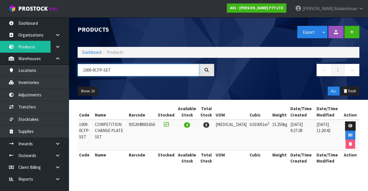
type input "1009-0CFP-SET"
click at [348, 122] on link at bounding box center [350, 125] width 11 height 9
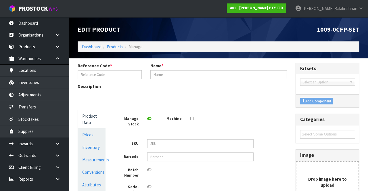
type input "1009-0CFP-SET"
type input "COMPETITION CHANGE PLATE SET"
type input "9352049001656"
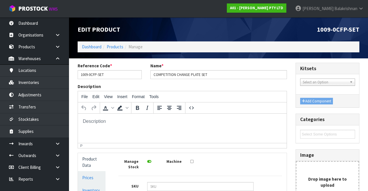
scroll to position [29, 0]
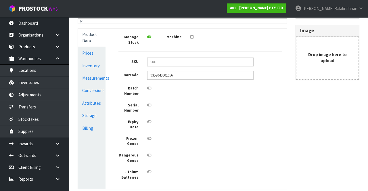
click at [95, 77] on link "Measurements" at bounding box center [92, 78] width 28 height 12
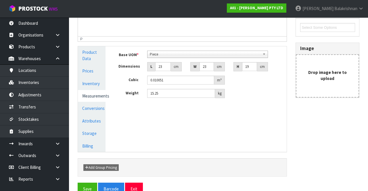
scroll to position [106, 0]
click at [95, 108] on link "Conversions" at bounding box center [92, 109] width 28 height 12
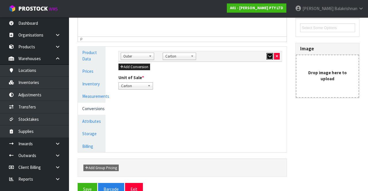
click at [269, 53] on button "button" at bounding box center [270, 56] width 7 height 7
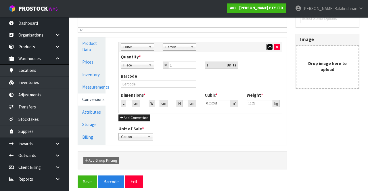
scroll to position [120, 0]
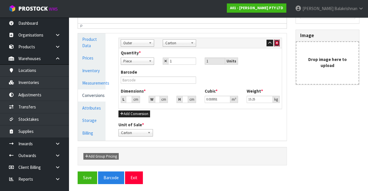
click at [280, 41] on button "button" at bounding box center [277, 43] width 6 height 7
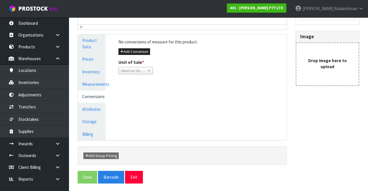
click at [98, 85] on link "Measurements" at bounding box center [92, 84] width 28 height 12
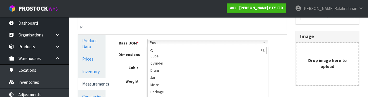
scroll to position [0, 0]
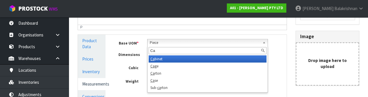
type input "Car"
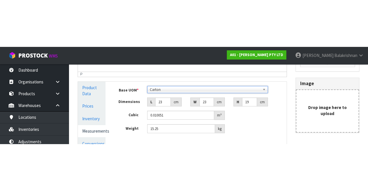
scroll to position [119, 0]
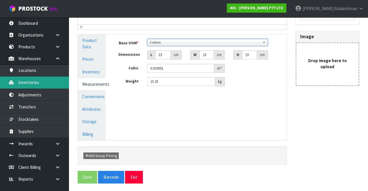
click at [39, 77] on link "Inventories" at bounding box center [34, 83] width 69 height 12
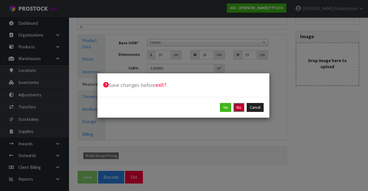
click at [239, 107] on button "No" at bounding box center [239, 107] width 11 height 9
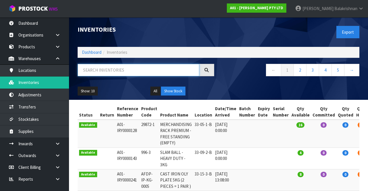
click at [153, 72] on input "text" at bounding box center [139, 70] width 122 height 12
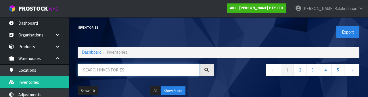
paste input "1009-0CFP-SET"
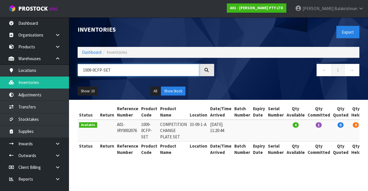
type input "1009-0CFP-SET"
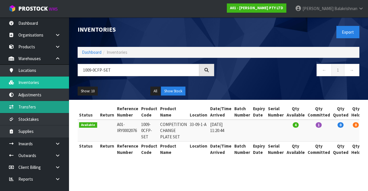
click at [50, 108] on link "Transfers" at bounding box center [34, 107] width 69 height 12
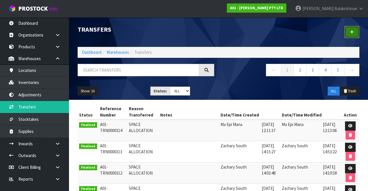
click at [353, 31] on icon at bounding box center [352, 32] width 4 height 4
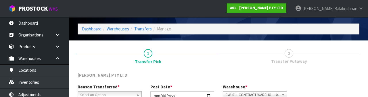
scroll to position [69, 0]
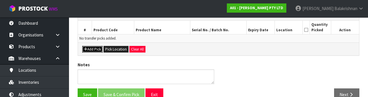
click at [90, 46] on button "Add Pick" at bounding box center [92, 49] width 20 height 7
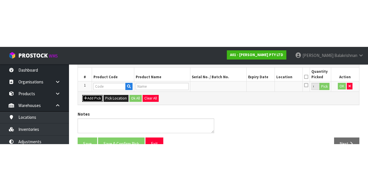
scroll to position [33, 0]
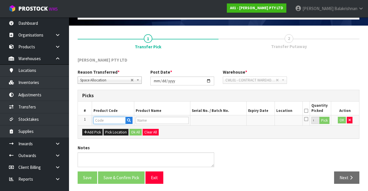
click at [111, 118] on input "text" at bounding box center [110, 120] width 32 height 7
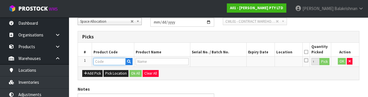
scroll to position [101, 0]
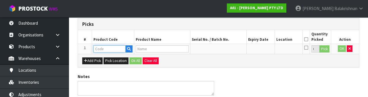
type input "1009-0CFP-SET"
type input "COMPETITION CHANGE PLATE SET"
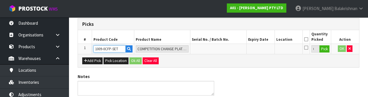
type input "1009-0CFP-SET"
click at [327, 47] on button "Pick" at bounding box center [325, 48] width 10 height 7
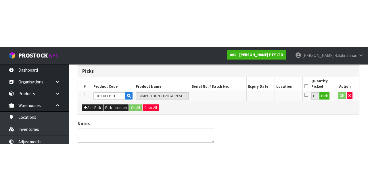
scroll to position [33, 0]
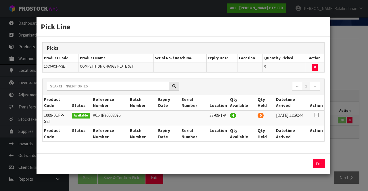
click at [318, 108] on th "Action" at bounding box center [317, 103] width 16 height 16
click at [317, 115] on icon at bounding box center [316, 115] width 5 height 0
click at [302, 164] on button "Assign Pick" at bounding box center [300, 163] width 24 height 9
type input "4"
click at [318, 163] on button "Exit" at bounding box center [319, 163] width 12 height 9
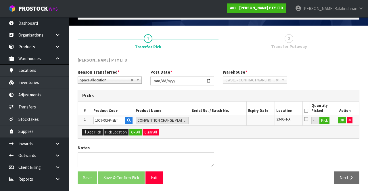
click at [308, 111] on icon at bounding box center [306, 111] width 4 height 0
click at [340, 120] on button "OK" at bounding box center [342, 120] width 8 height 7
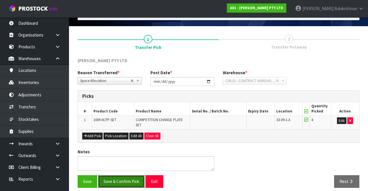
click at [123, 175] on button "Save & Confirm Pick" at bounding box center [121, 181] width 47 height 12
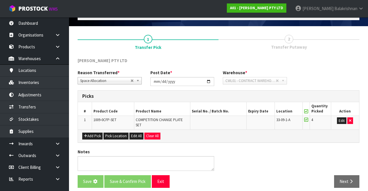
scroll to position [0, 0]
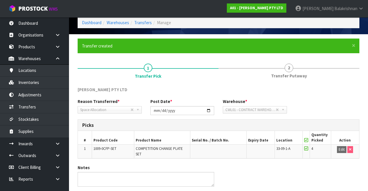
scroll to position [41, 0]
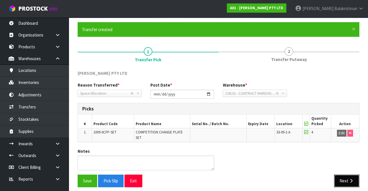
click at [350, 179] on button "Next" at bounding box center [346, 181] width 25 height 12
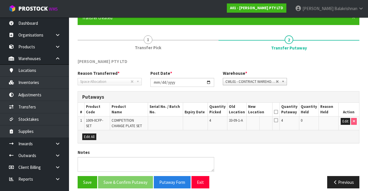
scroll to position [57, 0]
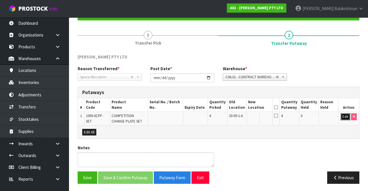
click at [343, 118] on button "Edit" at bounding box center [345, 116] width 9 height 7
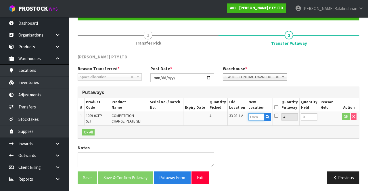
click at [264, 114] on input "text" at bounding box center [257, 116] width 16 height 7
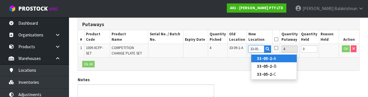
scroll to position [0, 1]
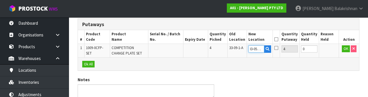
type input "33-05-2-A"
click at [339, 49] on td "OK" at bounding box center [349, 51] width 20 height 14
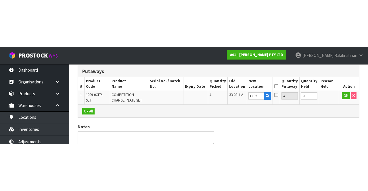
scroll to position [0, 0]
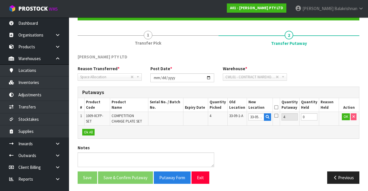
click at [279, 107] on icon at bounding box center [277, 107] width 4 height 0
click at [344, 116] on button "OK" at bounding box center [346, 116] width 8 height 7
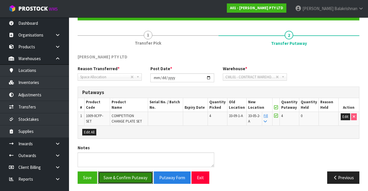
click at [126, 175] on button "Save & Confirm Putaway" at bounding box center [125, 178] width 55 height 12
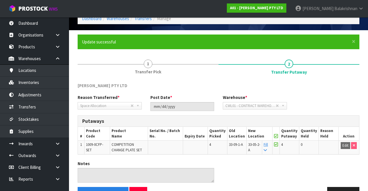
scroll to position [45, 0]
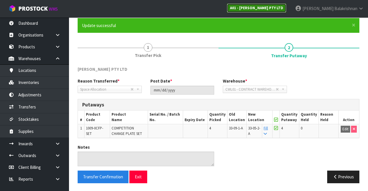
click at [283, 6] on strong "A01 - AGAIN FASTER PTY LTD" at bounding box center [256, 7] width 53 height 5
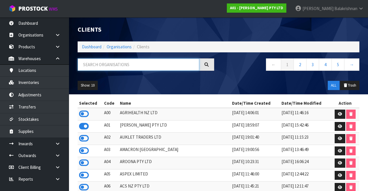
click at [87, 64] on input "text" at bounding box center [139, 64] width 122 height 12
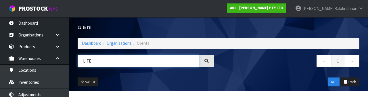
click at [95, 63] on input "LIFE" at bounding box center [139, 61] width 122 height 12
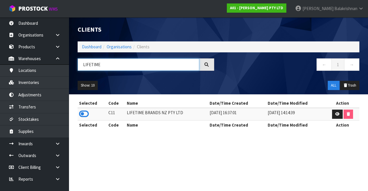
type input "LIFETIME"
click at [83, 110] on icon at bounding box center [84, 114] width 10 height 9
click at [103, 63] on input "LIFETIME" at bounding box center [139, 64] width 122 height 12
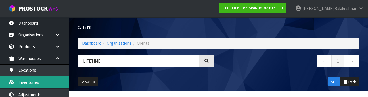
click at [22, 81] on link "Inventories" at bounding box center [34, 83] width 69 height 12
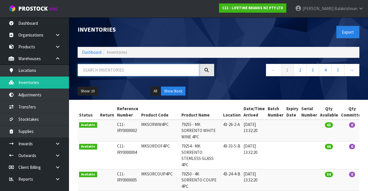
click at [84, 67] on input "text" at bounding box center [139, 70] width 122 height 12
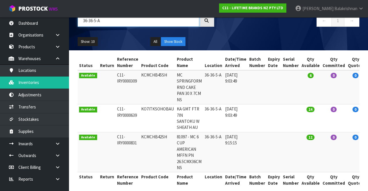
scroll to position [49, 0]
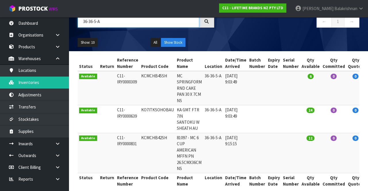
type input "36-36-5-A"
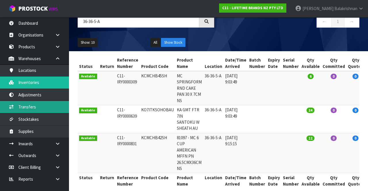
click at [20, 107] on link "Transfers" at bounding box center [34, 107] width 69 height 12
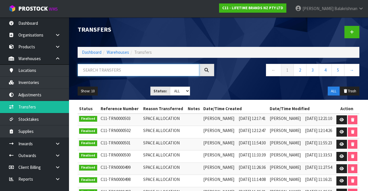
click at [84, 68] on input "text" at bounding box center [139, 70] width 122 height 12
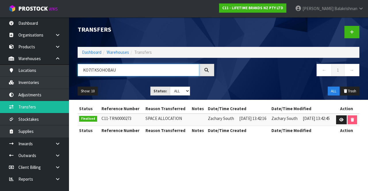
type input "KO7ITKSOHOBAU"
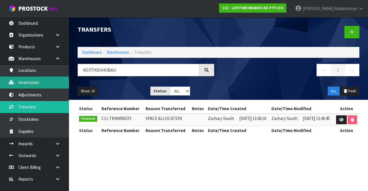
click at [18, 81] on link "Inventories" at bounding box center [34, 83] width 69 height 12
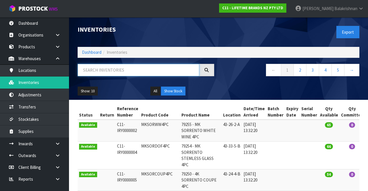
click at [88, 67] on input "text" at bounding box center [139, 70] width 122 height 12
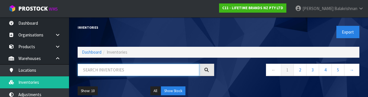
paste input "KO7ITKSOHOBAU"
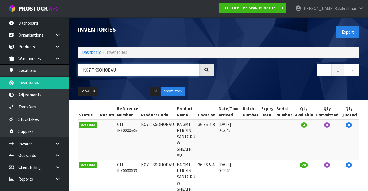
scroll to position [74, 0]
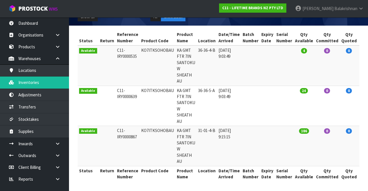
type input "KO7ITKSOHOBAU"
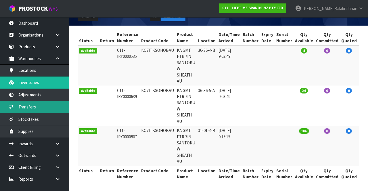
click at [37, 109] on link "Transfers" at bounding box center [34, 107] width 69 height 12
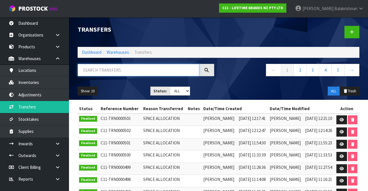
click at [123, 68] on input "text" at bounding box center [139, 70] width 122 height 12
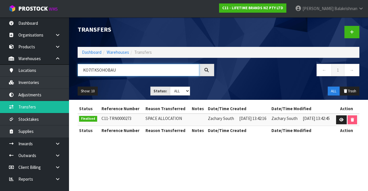
click at [117, 71] on input "KO7ITKSOHOBAU" at bounding box center [139, 70] width 122 height 12
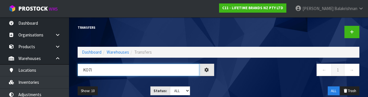
type input "KO7"
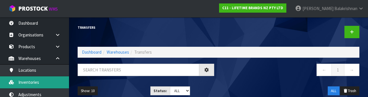
click at [20, 80] on link "Inventories" at bounding box center [34, 83] width 69 height 12
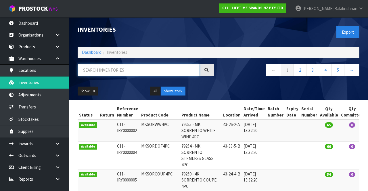
click at [94, 71] on input "text" at bounding box center [139, 70] width 122 height 12
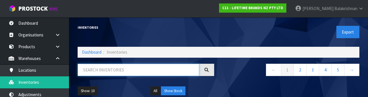
click at [87, 72] on input "text" at bounding box center [139, 70] width 122 height 12
paste input "KO7ITKSOHOBAU"
type input "KO7ITKSOHOBAU"
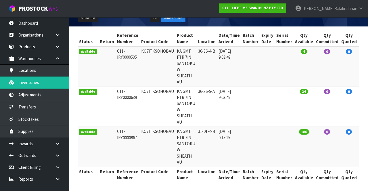
scroll to position [74, 0]
